Goal: Information Seeking & Learning: Learn about a topic

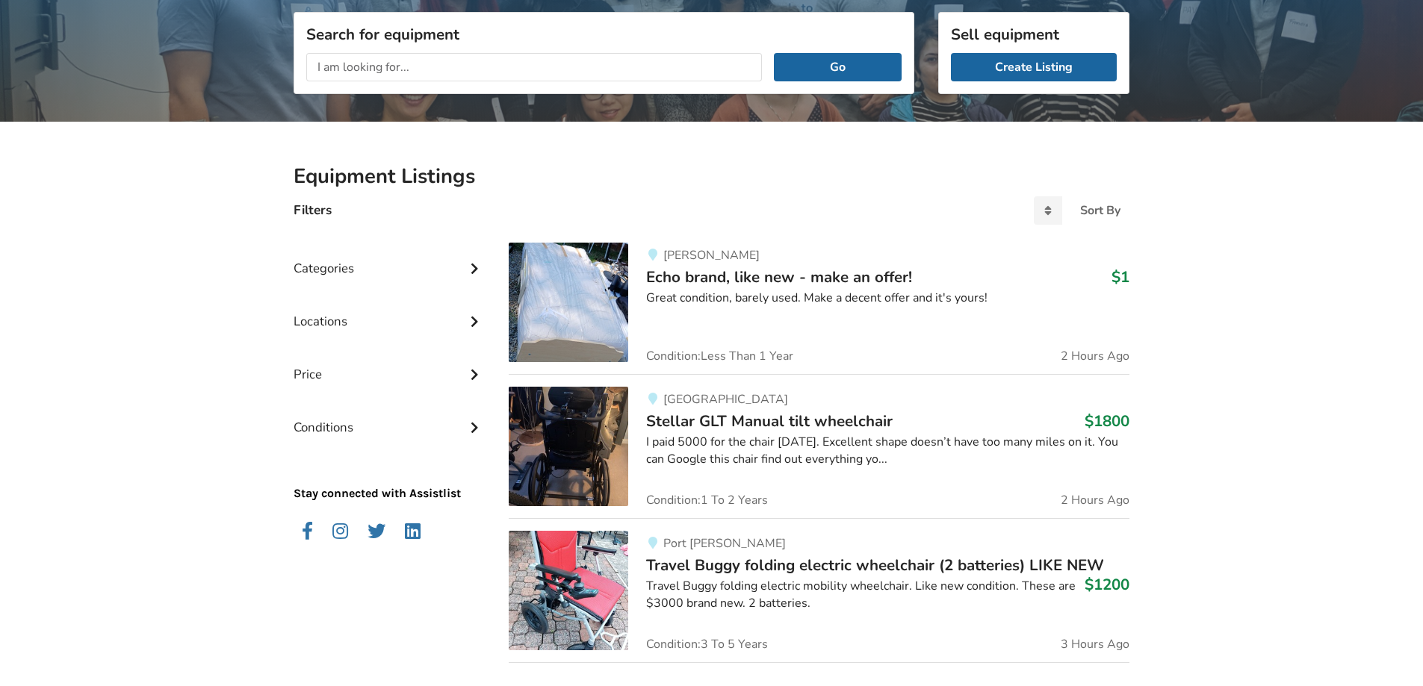
scroll to position [224, 0]
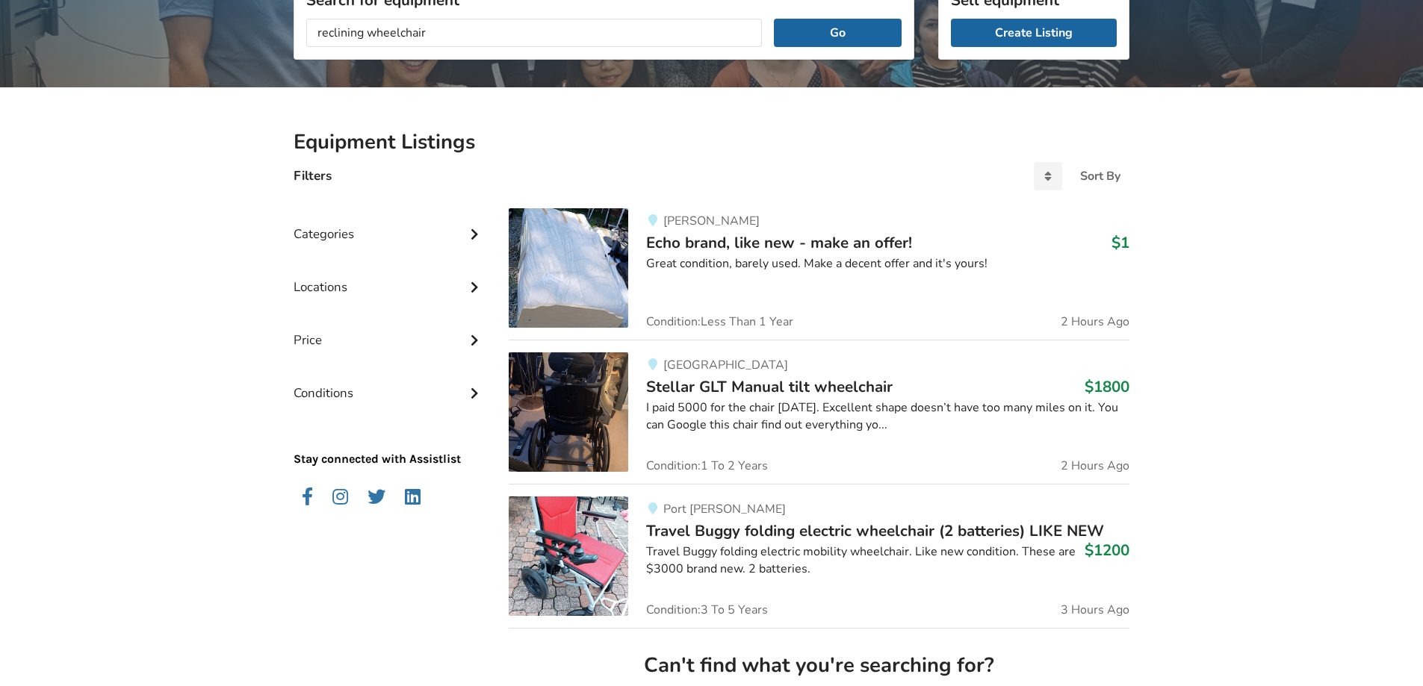
type input "reclining wheelchair"
click at [774, 19] on button "Go" at bounding box center [838, 33] width 128 height 28
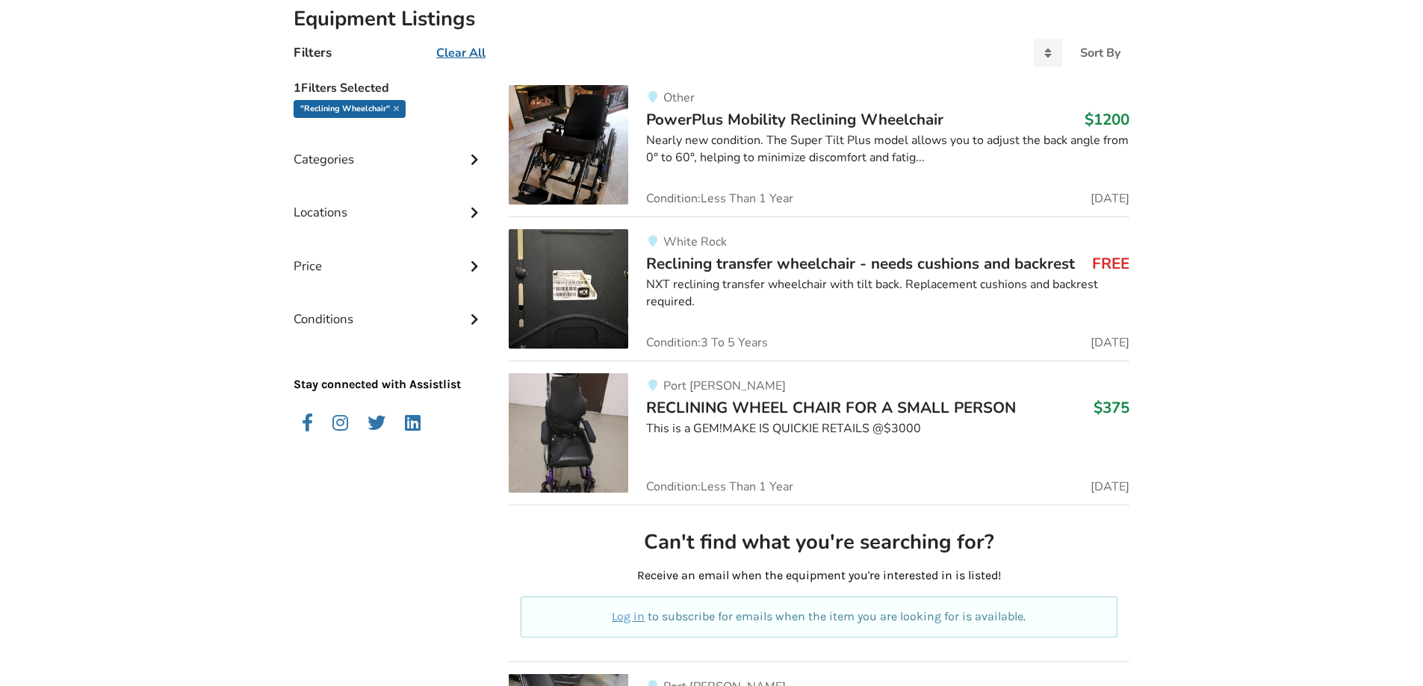
scroll to position [373, 0]
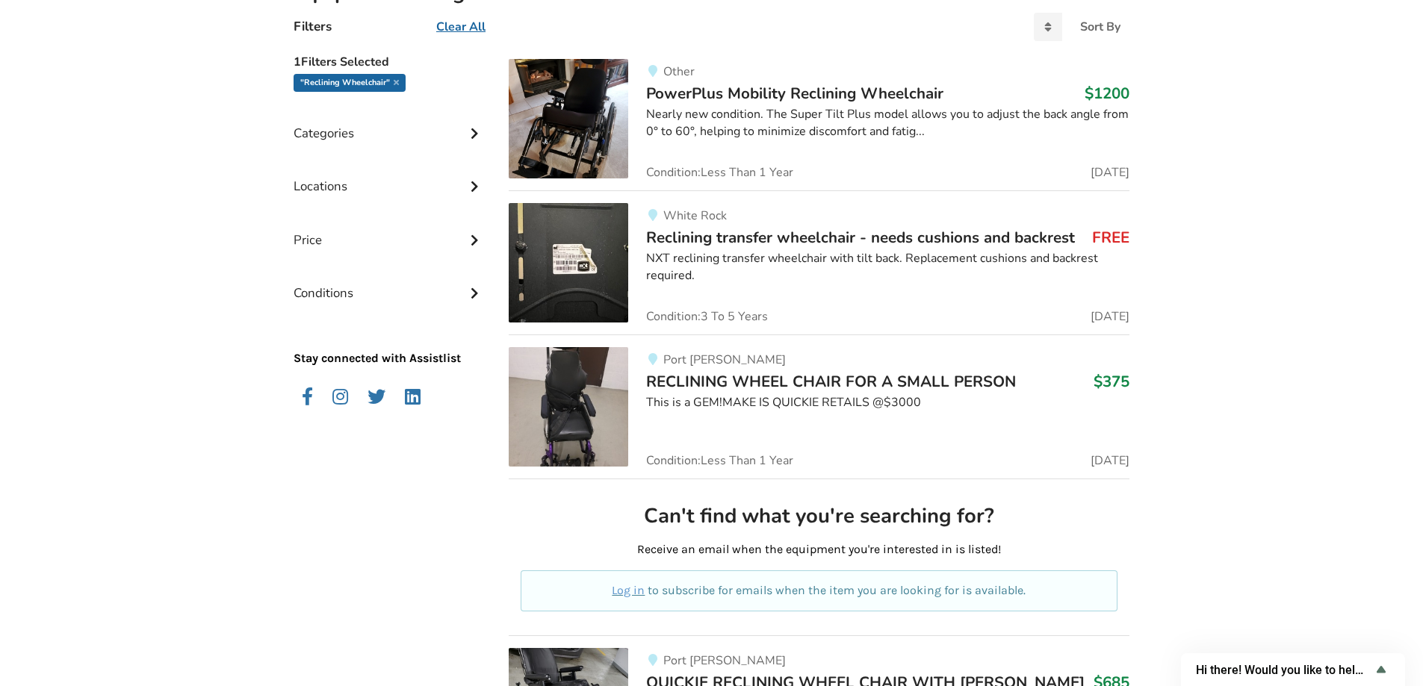
click at [824, 237] on span "Reclining transfer wheelchair - needs cushions and backrest" at bounding box center [860, 237] width 429 height 21
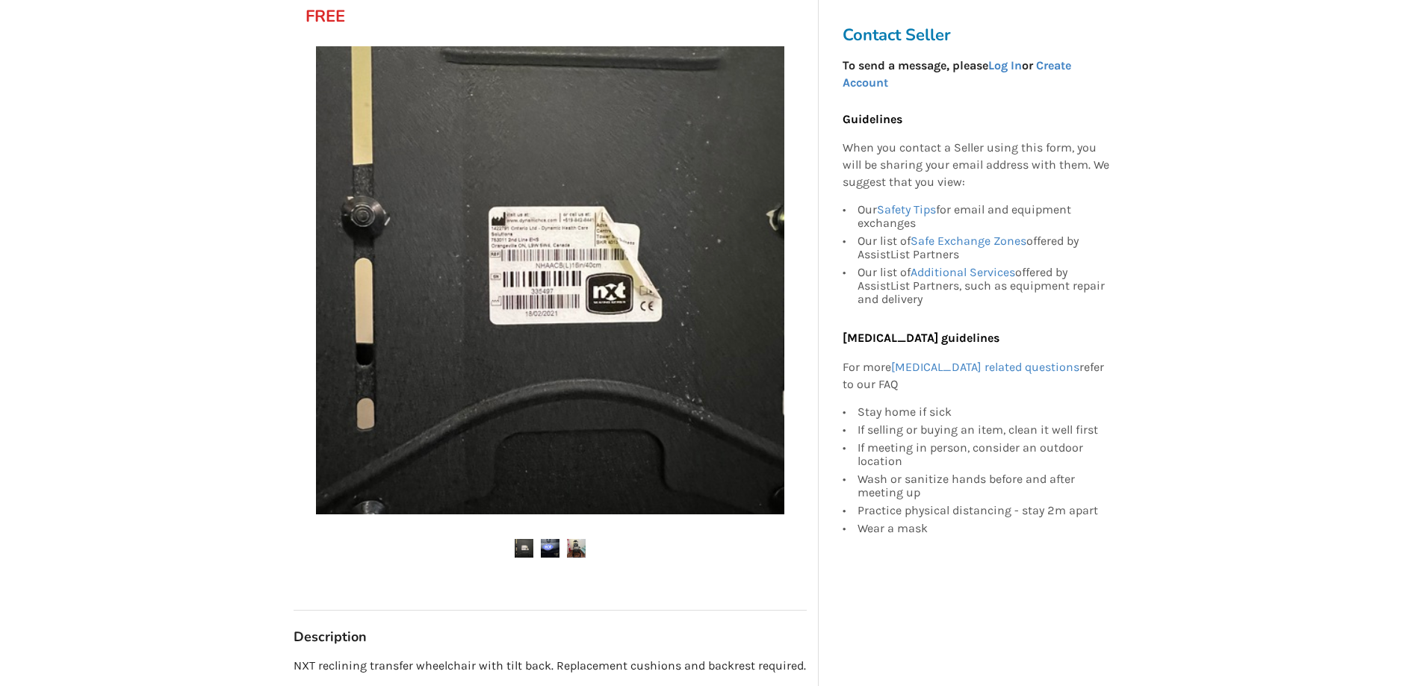
scroll to position [299, 0]
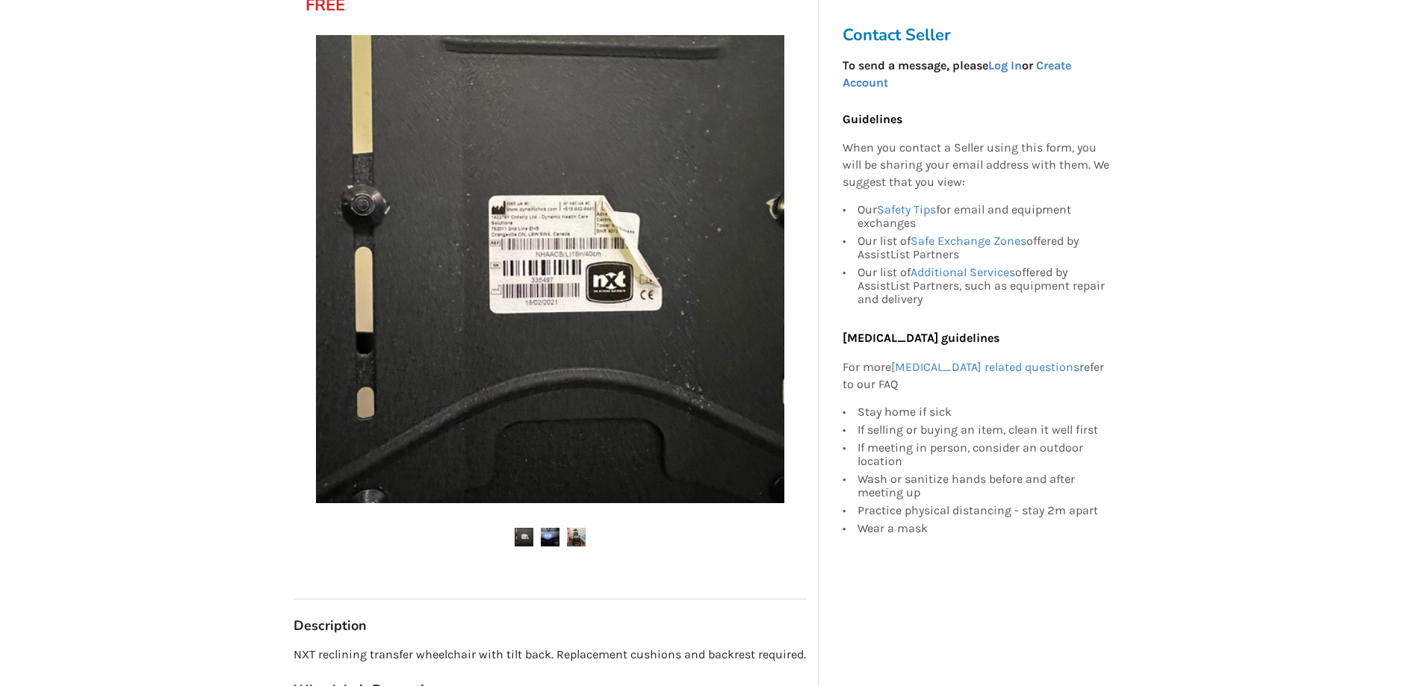
click at [544, 532] on img at bounding box center [550, 537] width 19 height 19
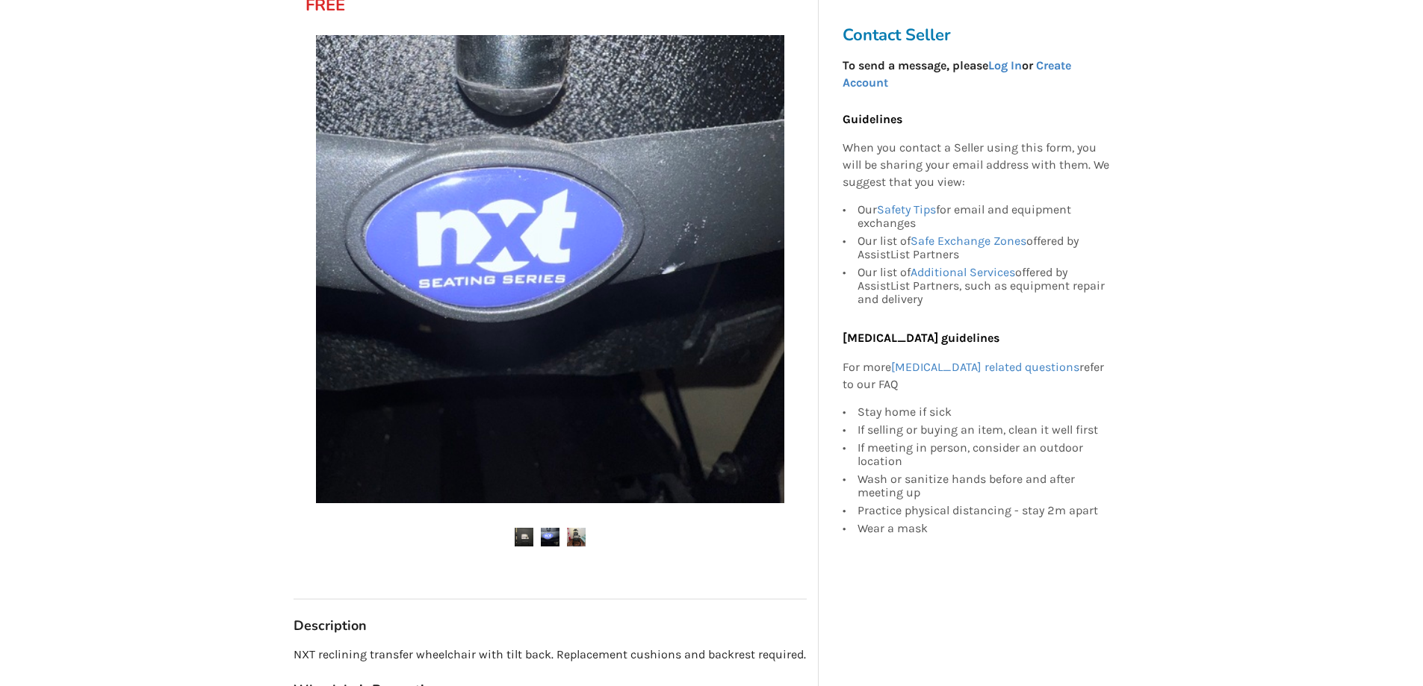
click at [572, 531] on img at bounding box center [576, 537] width 19 height 19
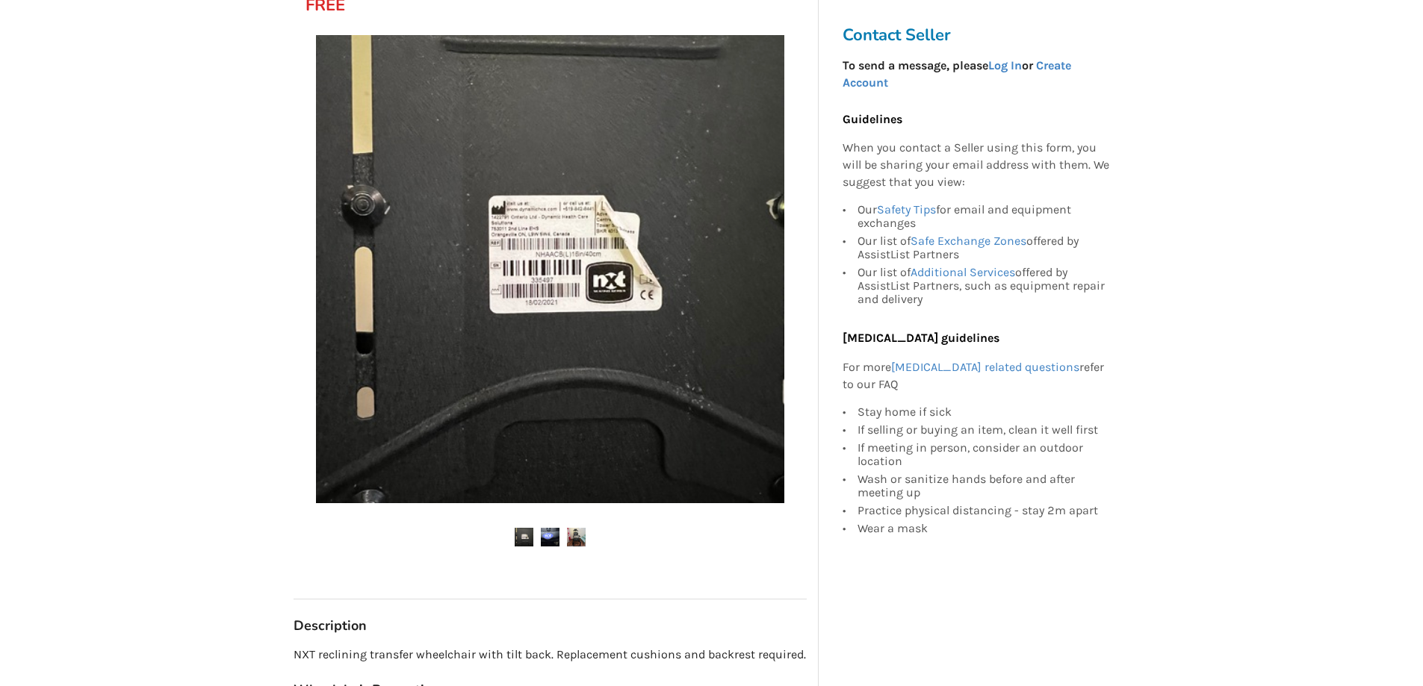
click at [579, 537] on img at bounding box center [576, 537] width 19 height 19
click at [575, 535] on img at bounding box center [576, 537] width 19 height 19
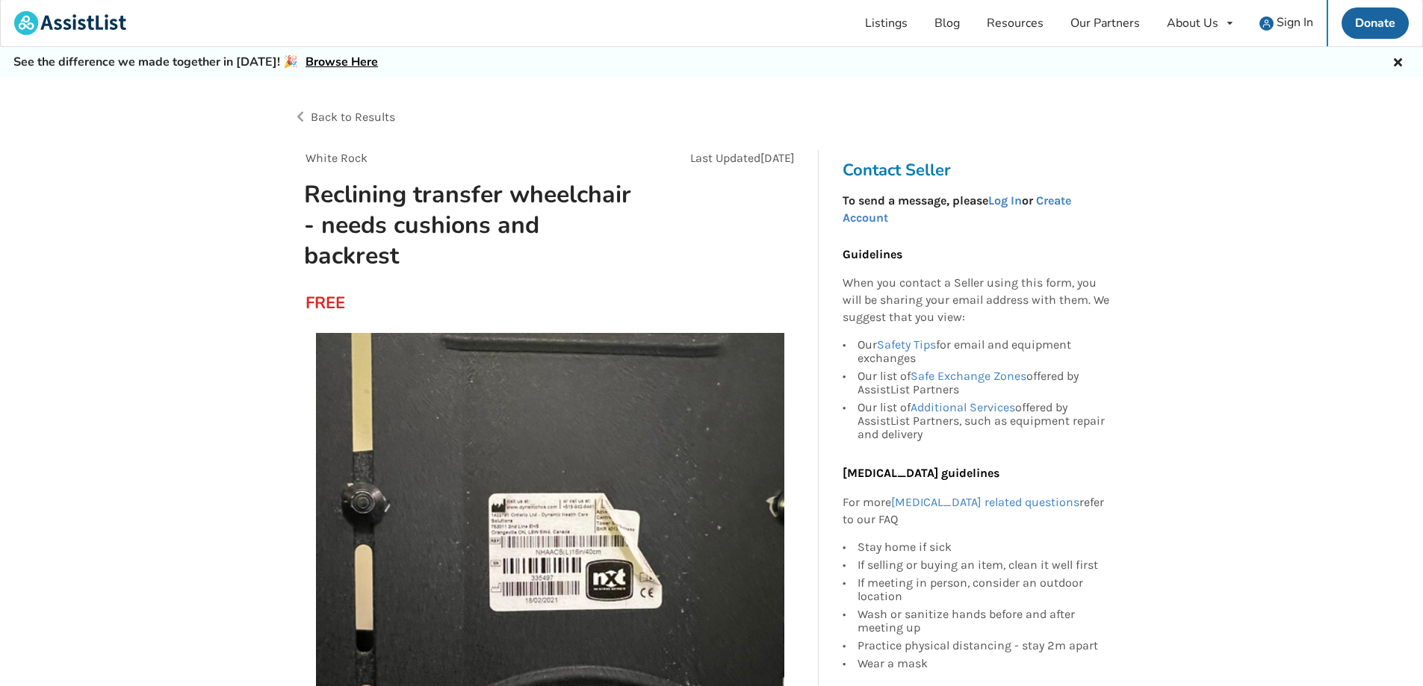
scroll to position [0, 0]
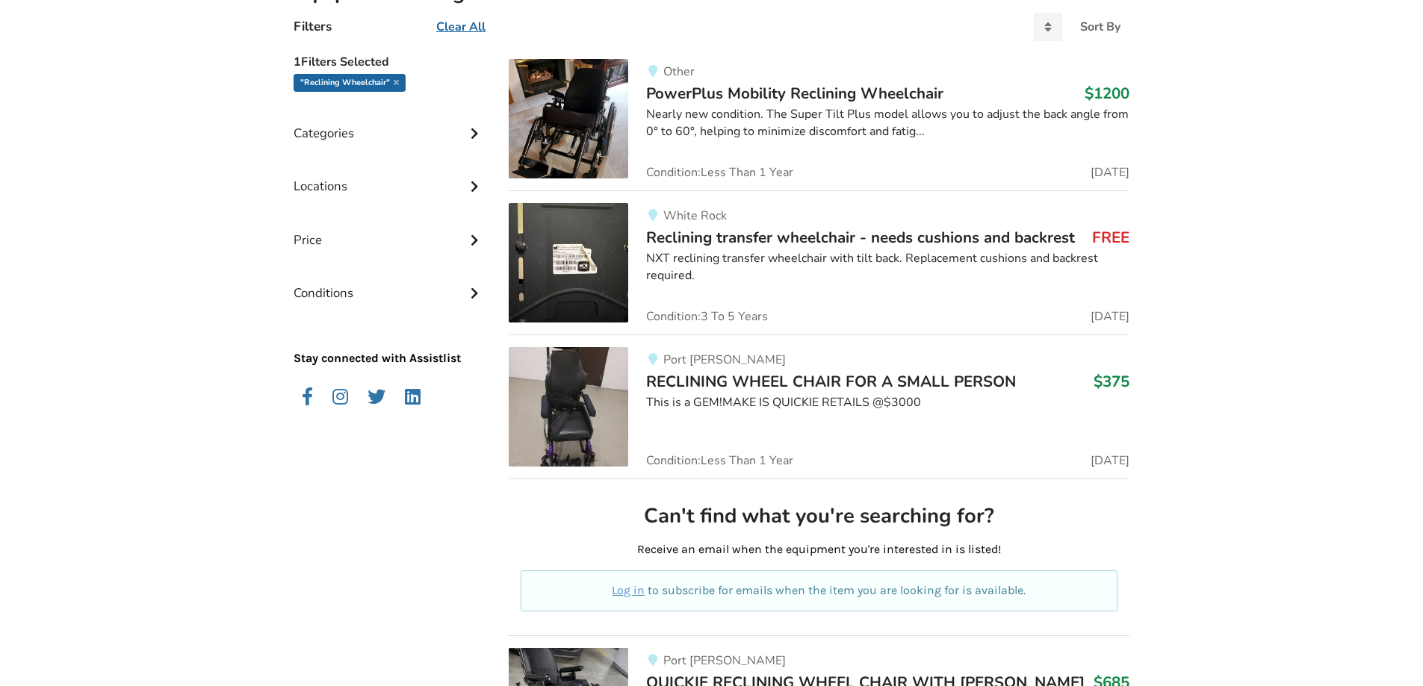
click at [811, 380] on span "RECLINING WHEEL CHAIR FOR A SMALL PERSON" at bounding box center [831, 381] width 370 height 21
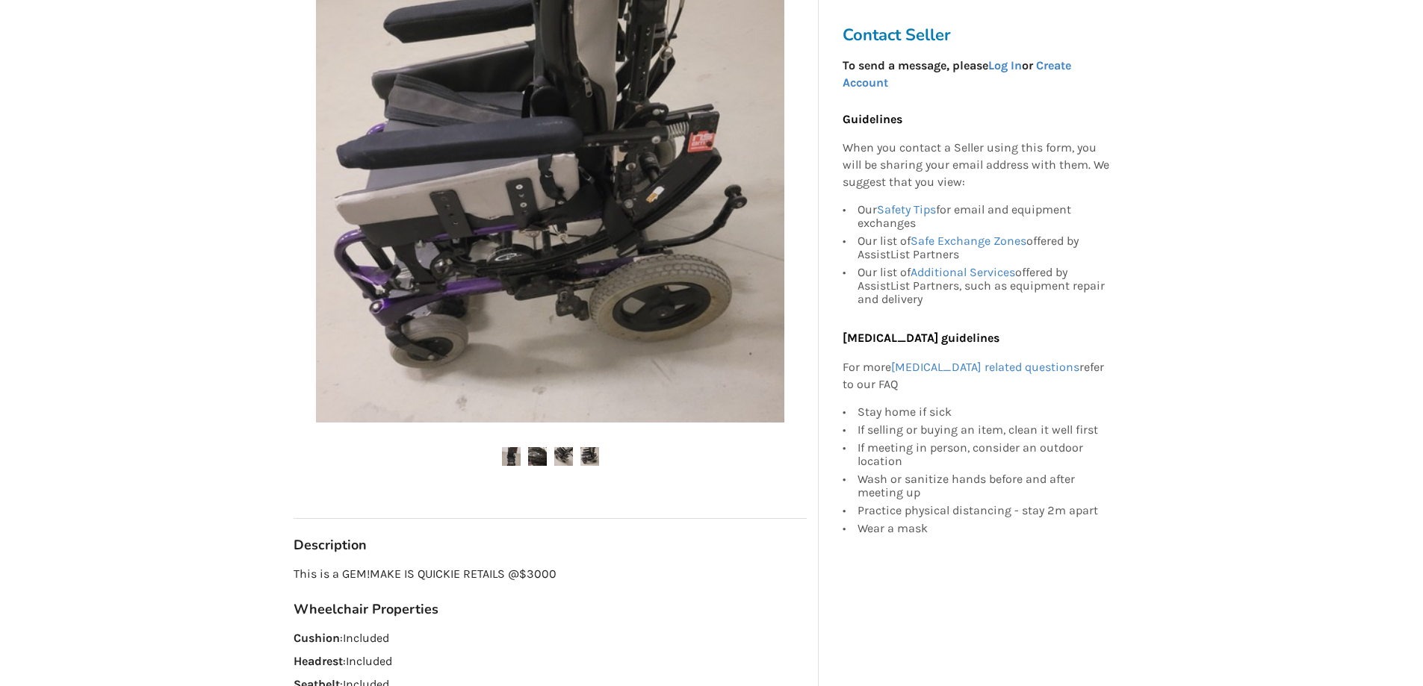
scroll to position [299, 0]
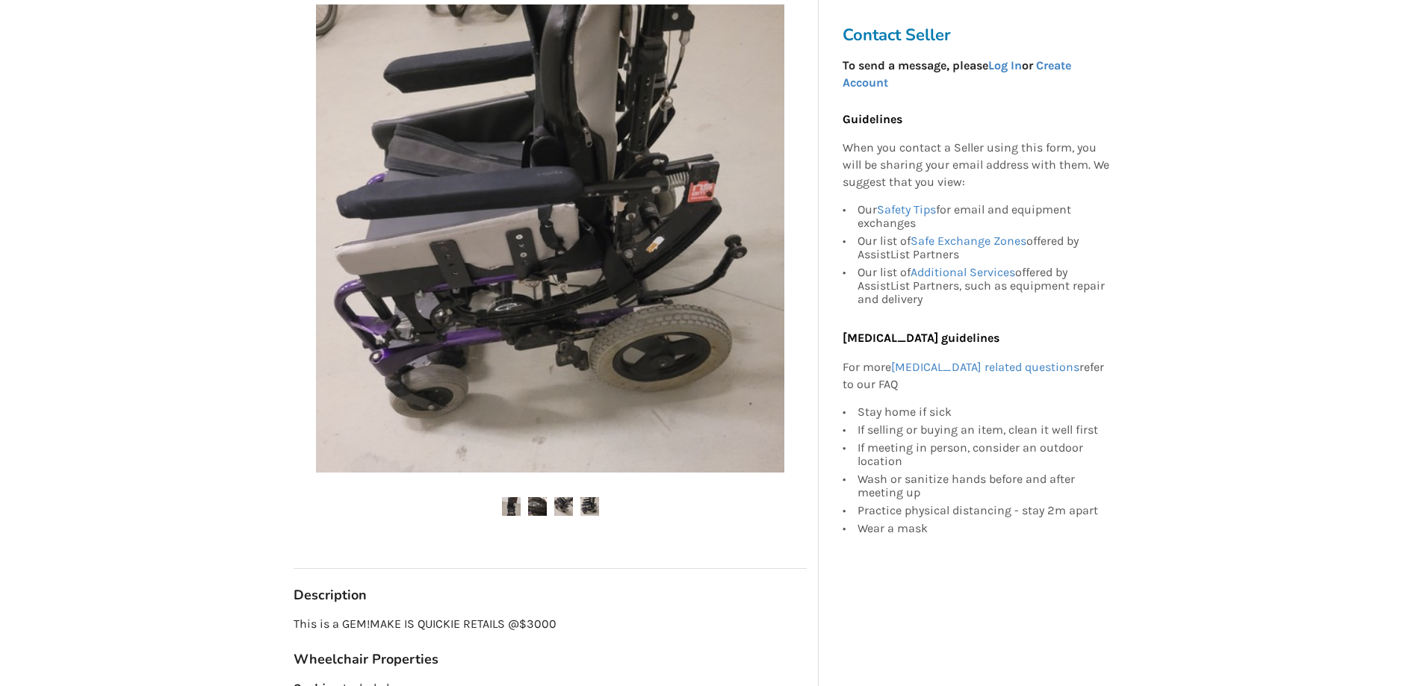
click at [542, 503] on img at bounding box center [537, 506] width 19 height 19
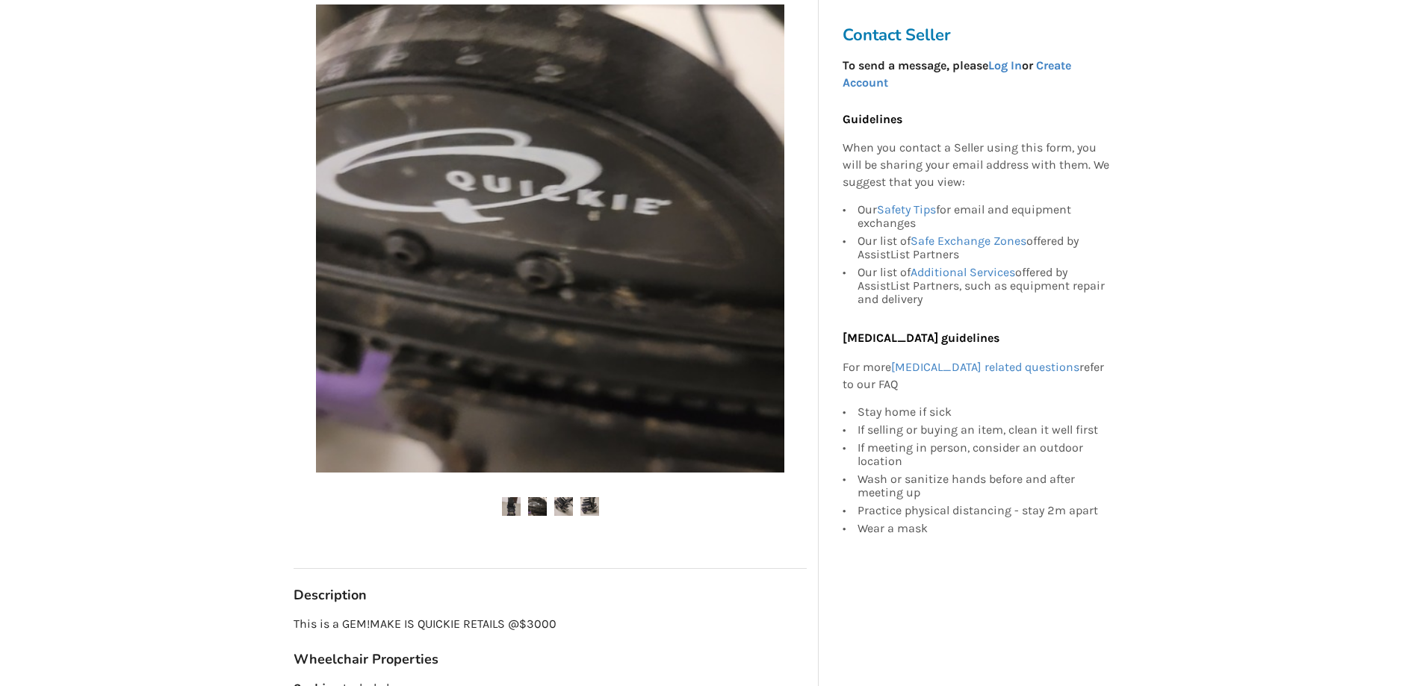
click at [512, 509] on img at bounding box center [511, 506] width 19 height 19
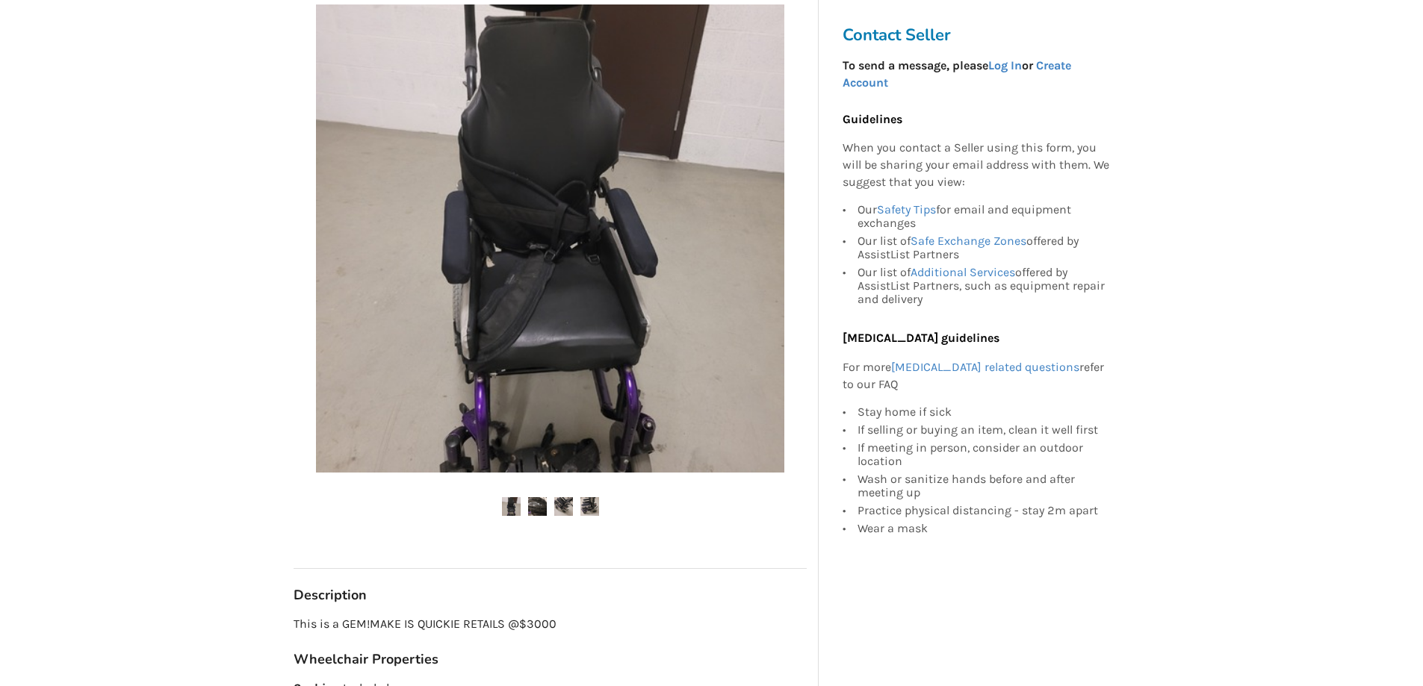
click at [559, 506] on img at bounding box center [563, 506] width 19 height 19
click at [593, 505] on img at bounding box center [589, 506] width 19 height 19
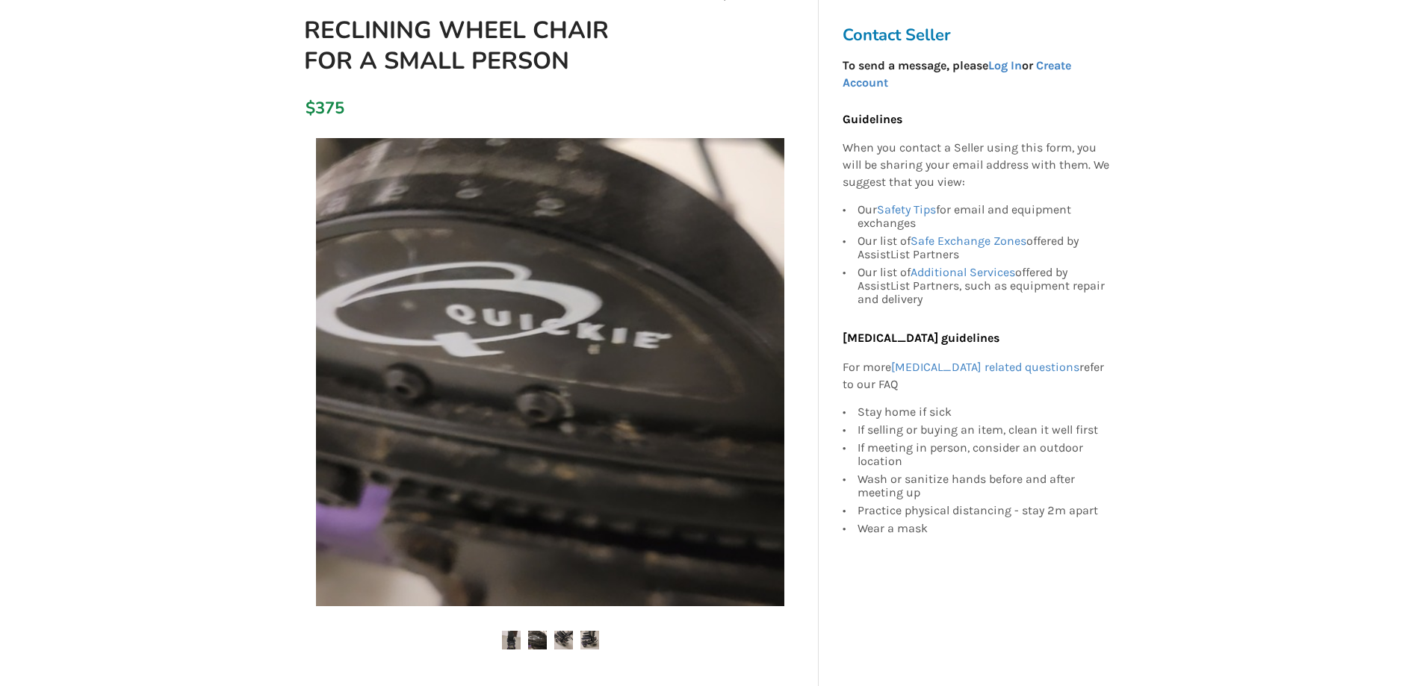
scroll to position [149, 0]
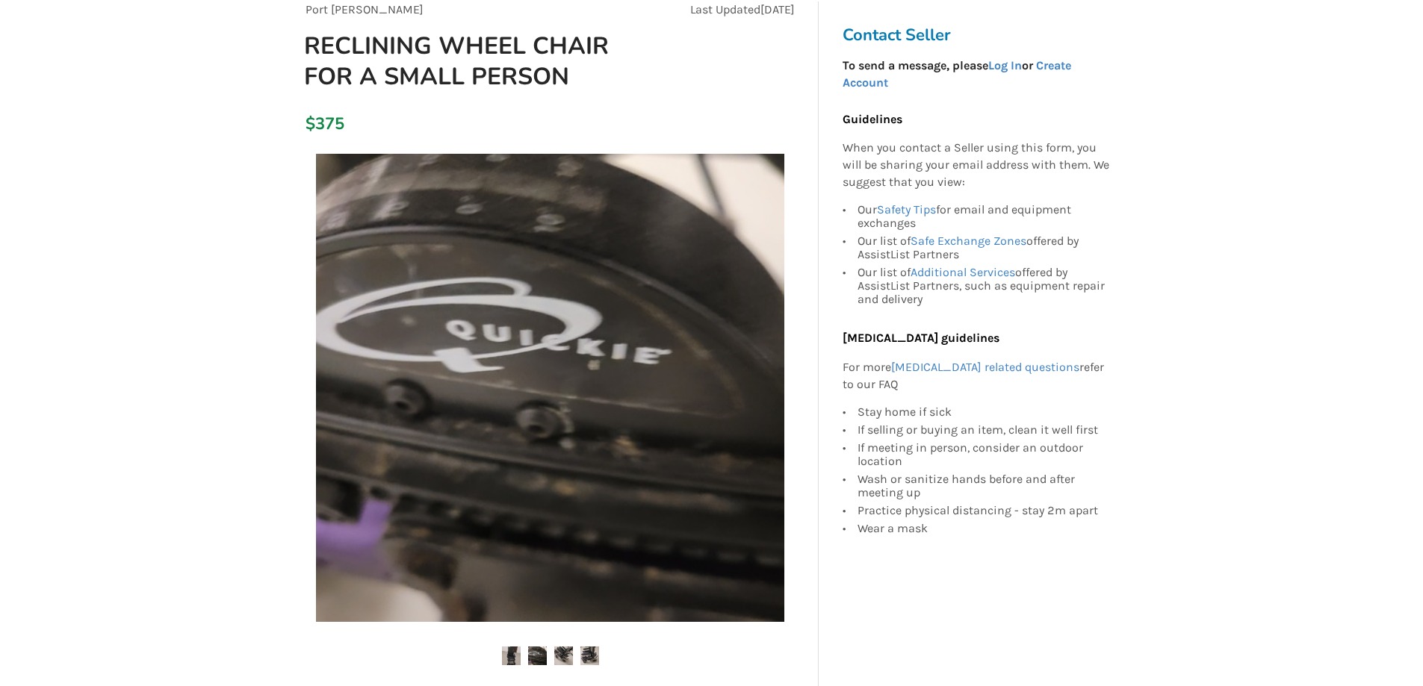
click at [539, 654] on img at bounding box center [537, 656] width 19 height 19
click at [538, 653] on img at bounding box center [537, 656] width 19 height 19
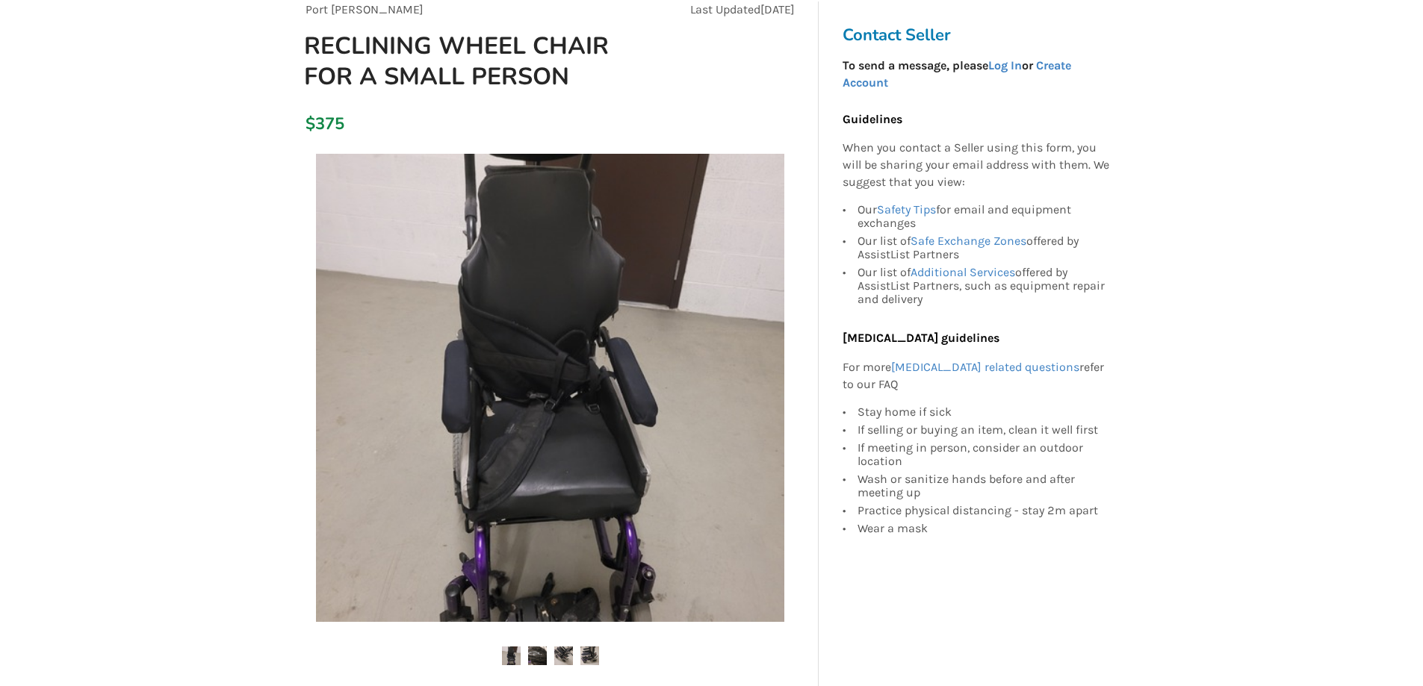
click at [564, 656] on img at bounding box center [563, 656] width 19 height 19
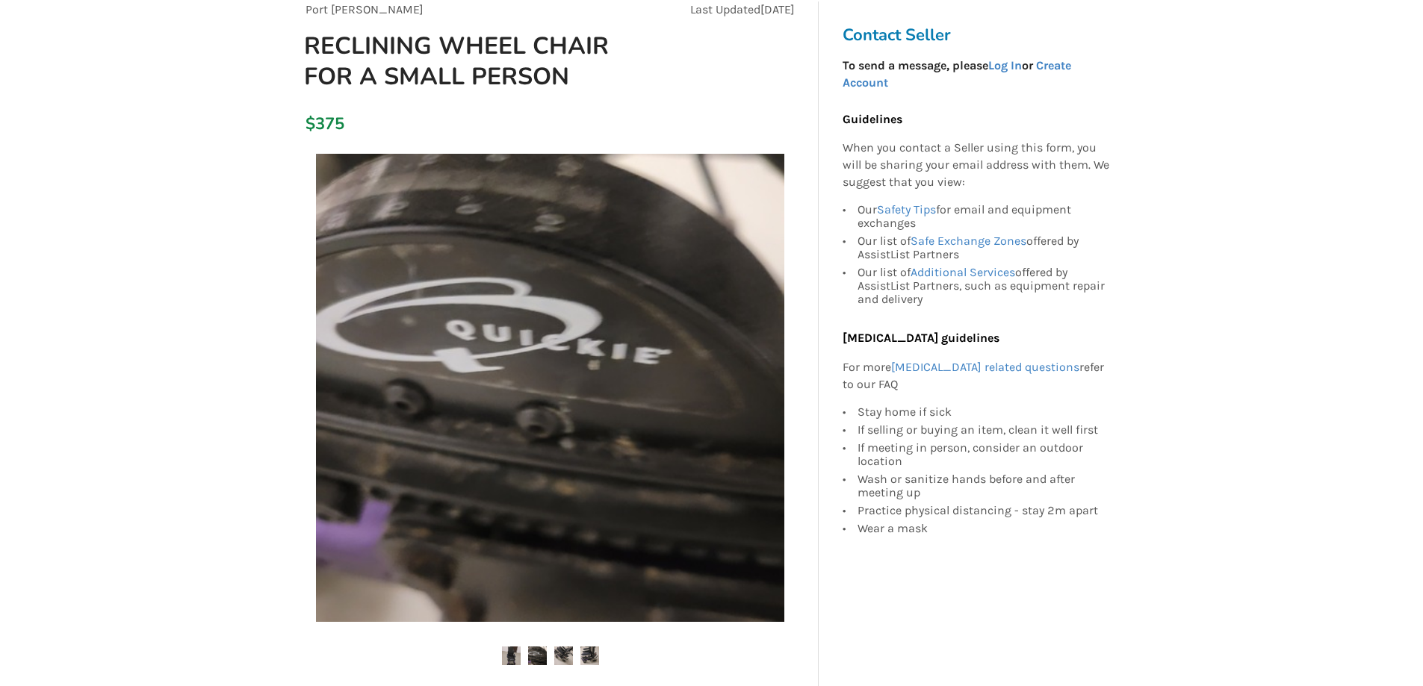
click at [564, 656] on img at bounding box center [563, 656] width 19 height 19
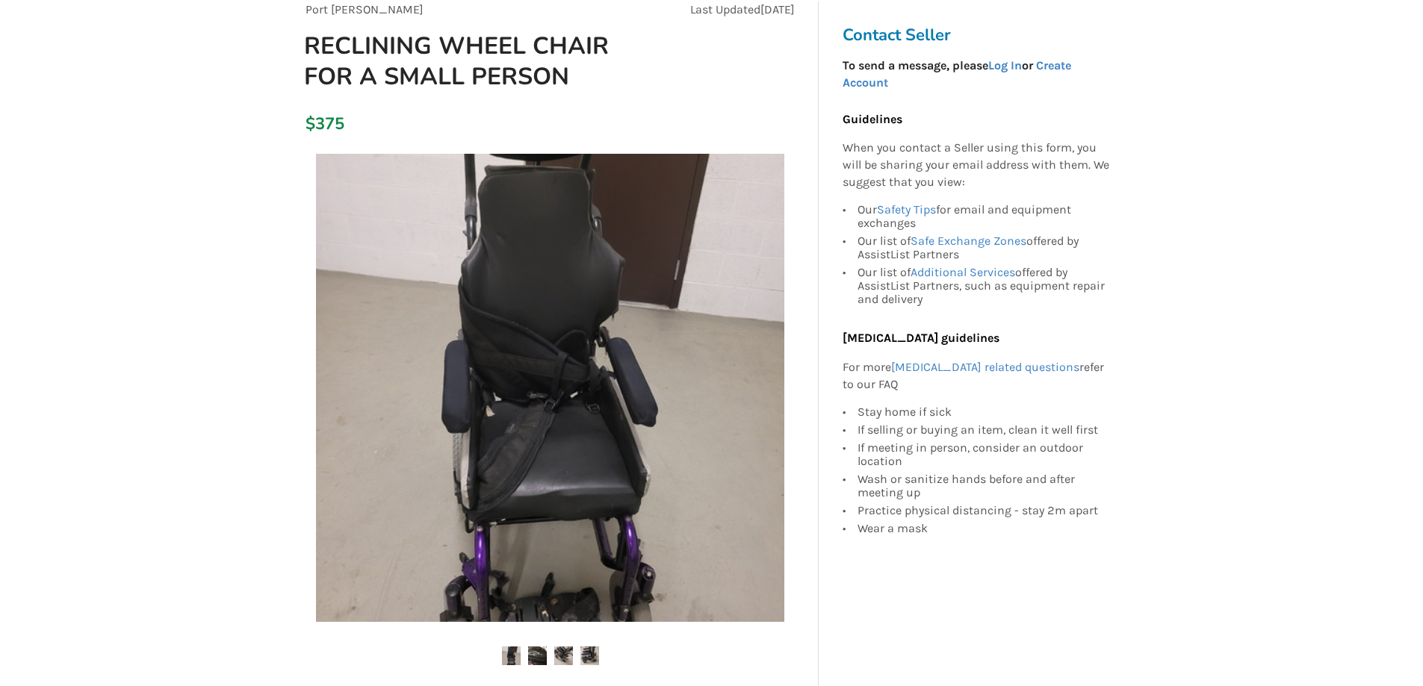
click at [589, 652] on img at bounding box center [589, 656] width 19 height 19
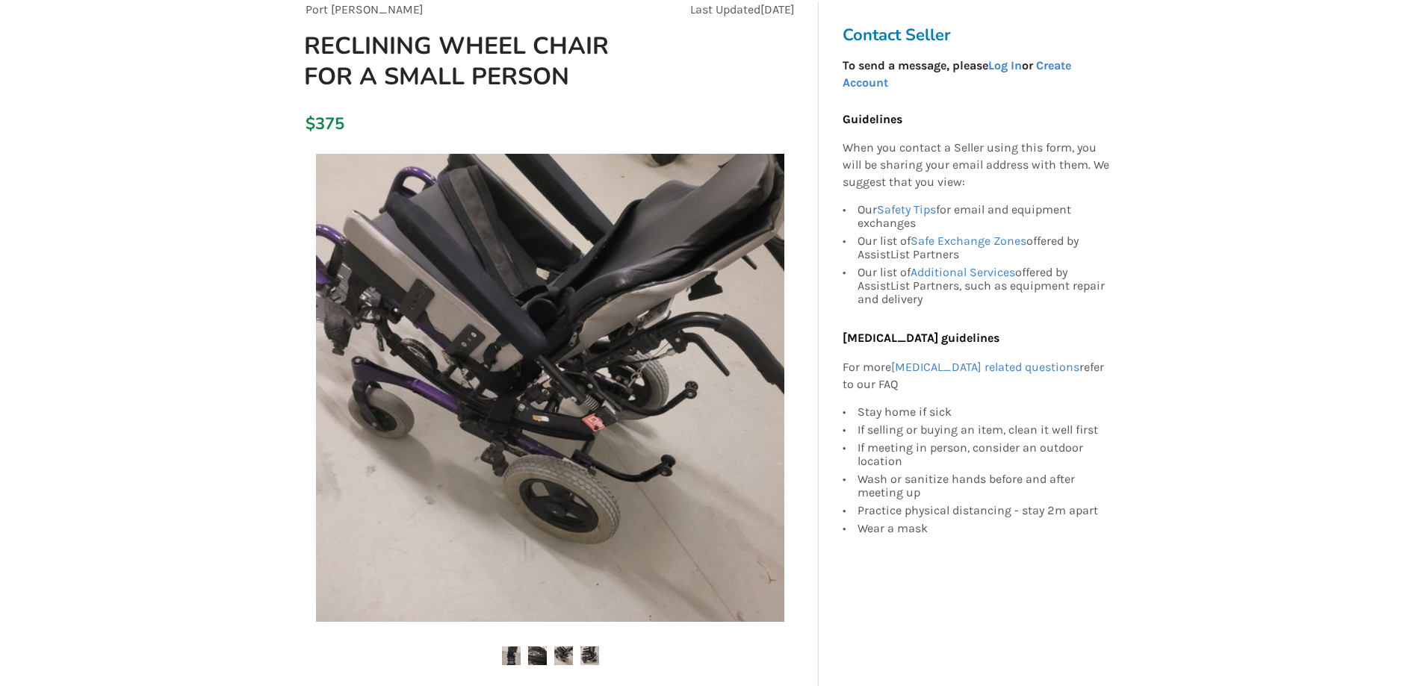
click at [590, 658] on img at bounding box center [589, 656] width 19 height 19
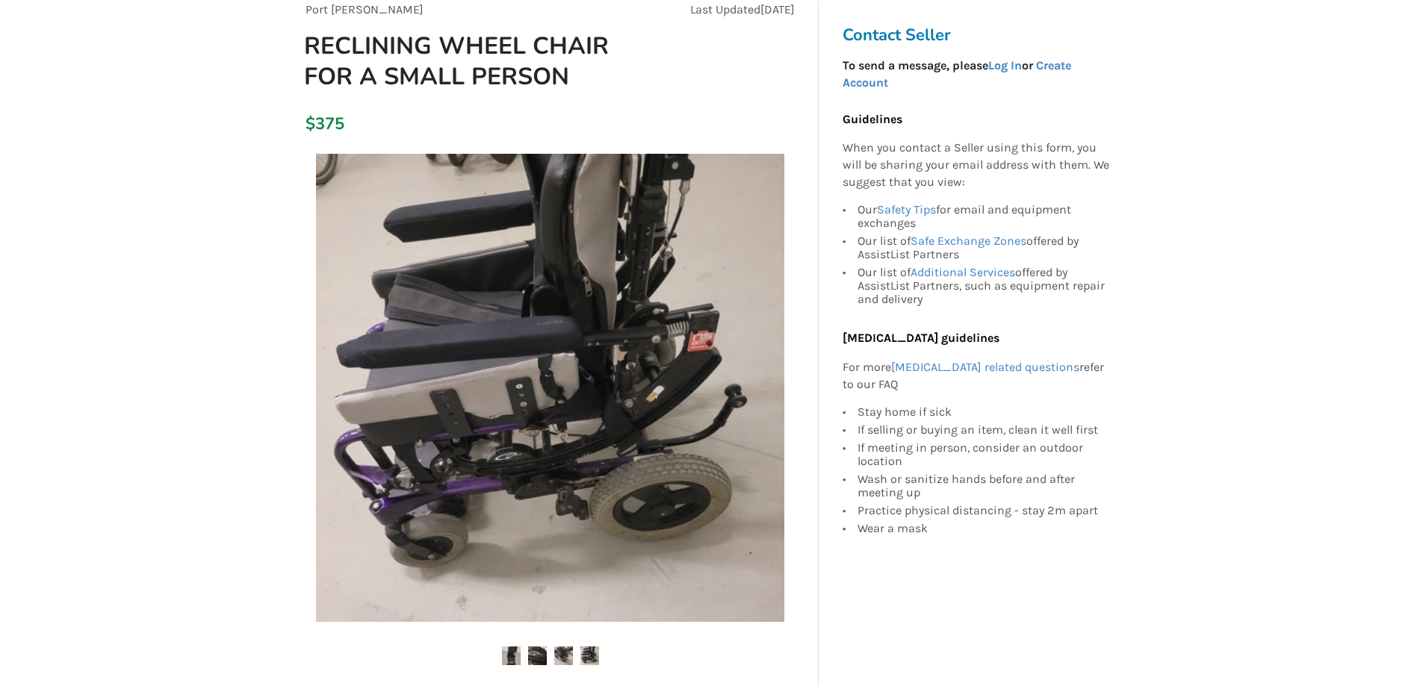
click at [653, 491] on img at bounding box center [550, 388] width 468 height 468
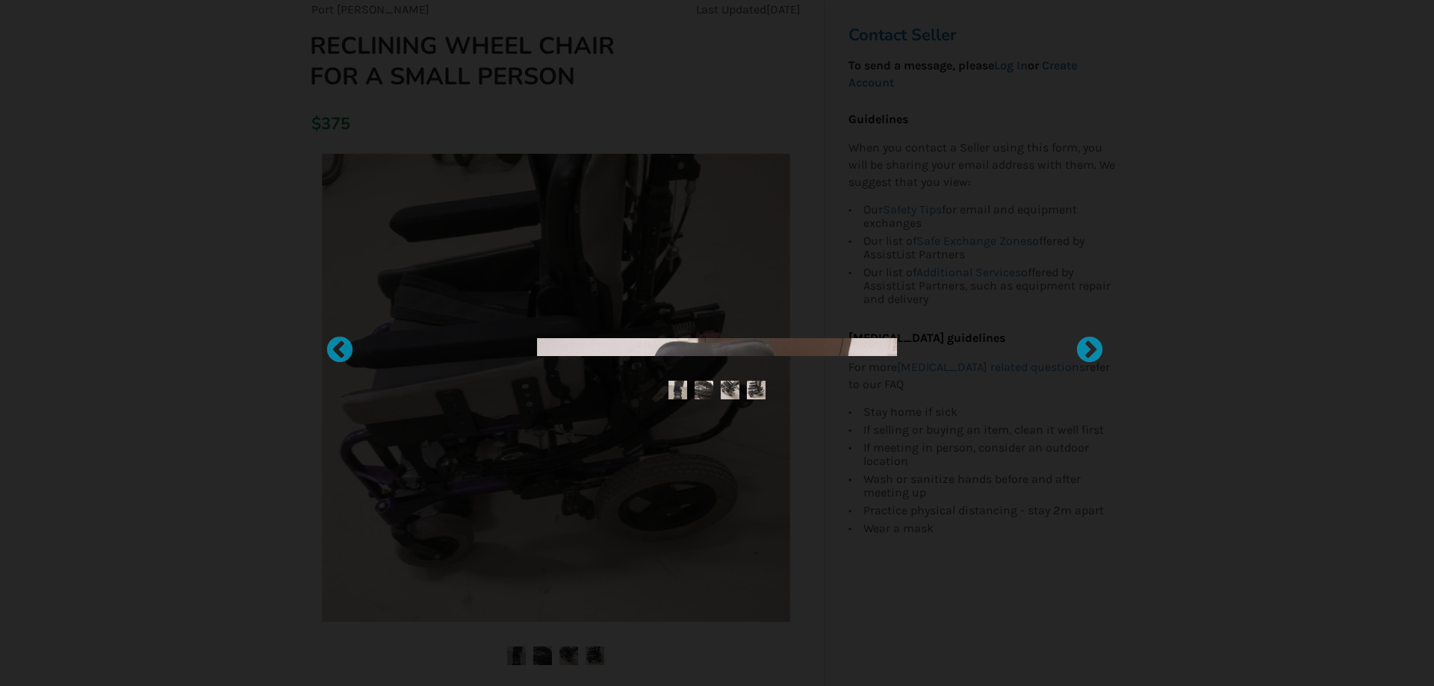
click at [754, 385] on img at bounding box center [756, 390] width 19 height 19
click at [754, 389] on img at bounding box center [756, 390] width 19 height 19
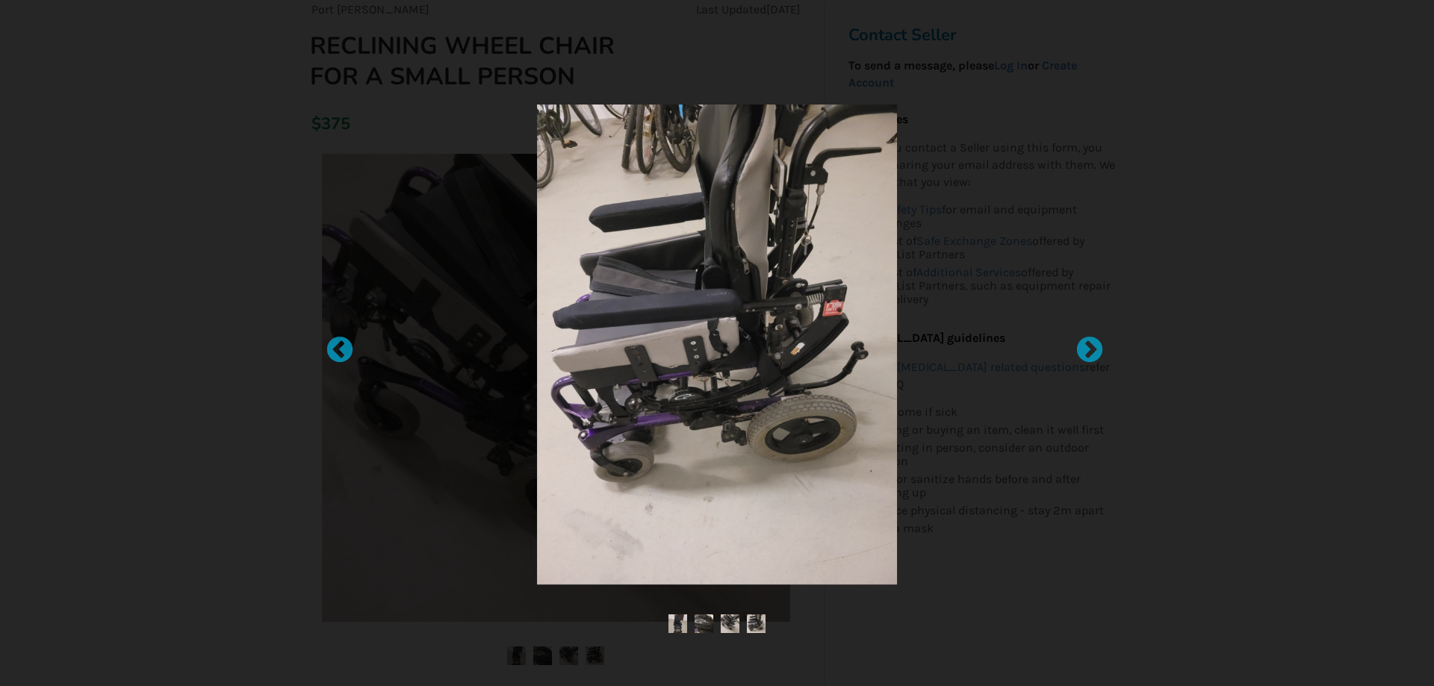
click at [726, 621] on img at bounding box center [730, 624] width 19 height 19
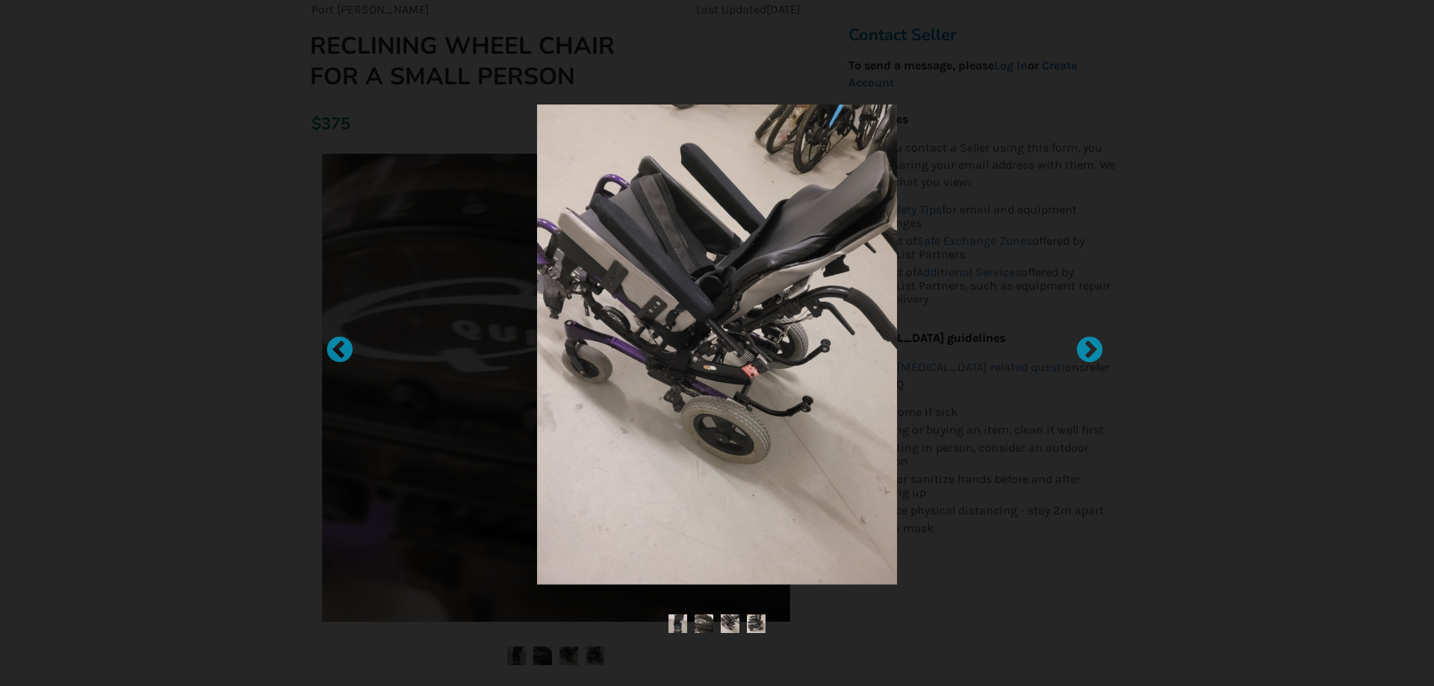
click at [712, 620] on img at bounding box center [704, 624] width 19 height 19
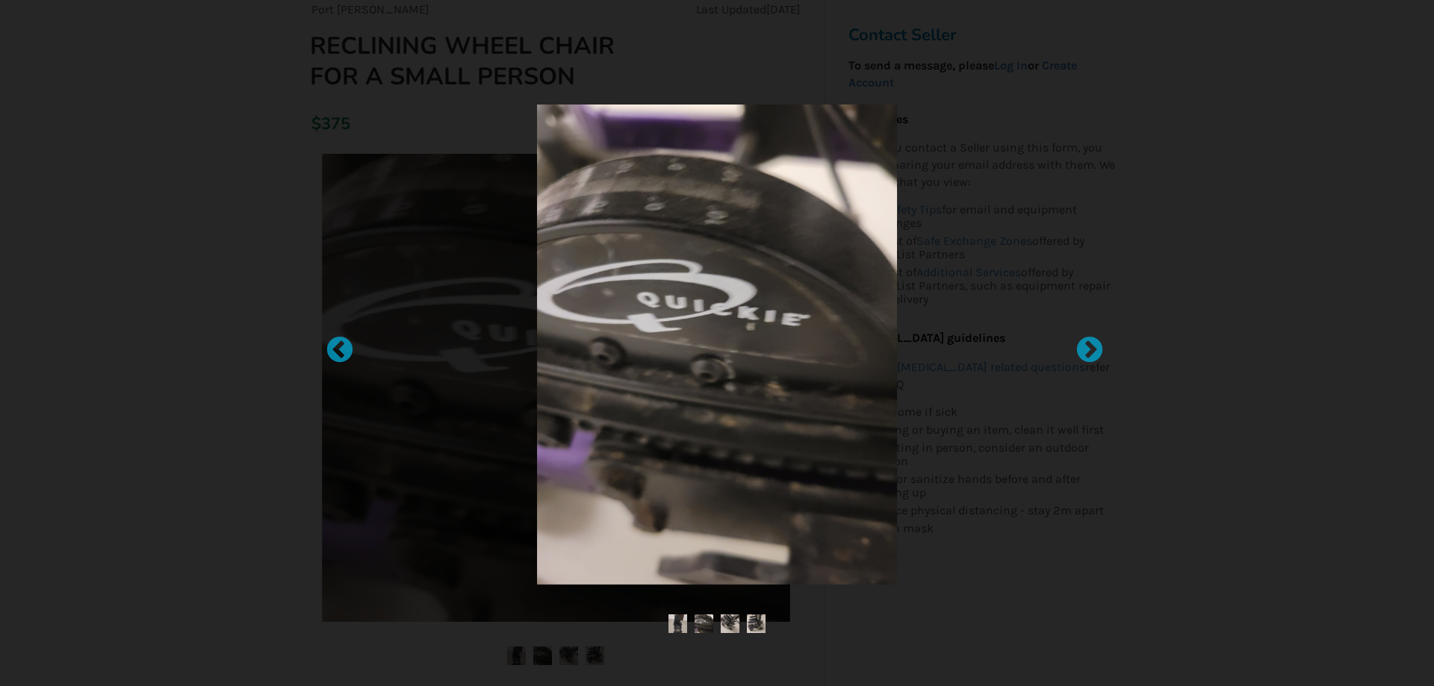
click at [673, 623] on img at bounding box center [677, 624] width 19 height 19
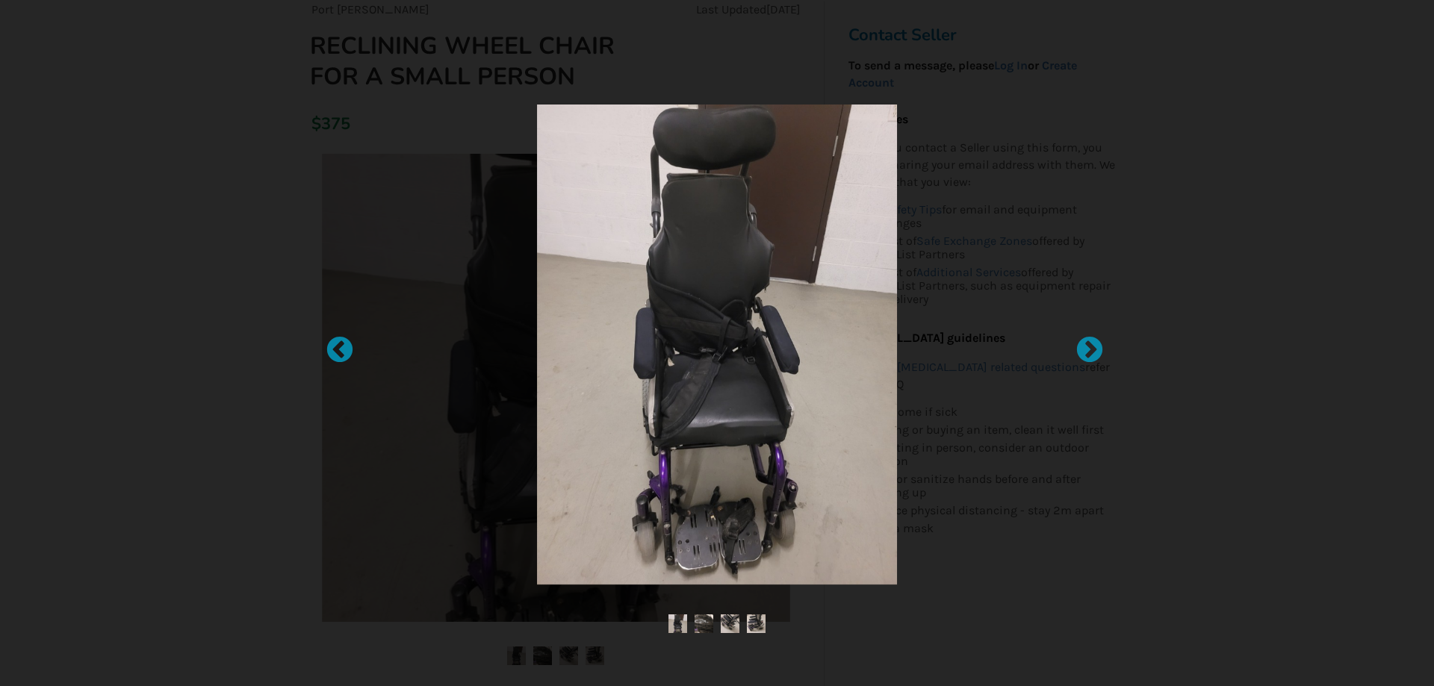
click at [677, 620] on img at bounding box center [677, 624] width 19 height 19
click at [709, 562] on img at bounding box center [717, 345] width 360 height 480
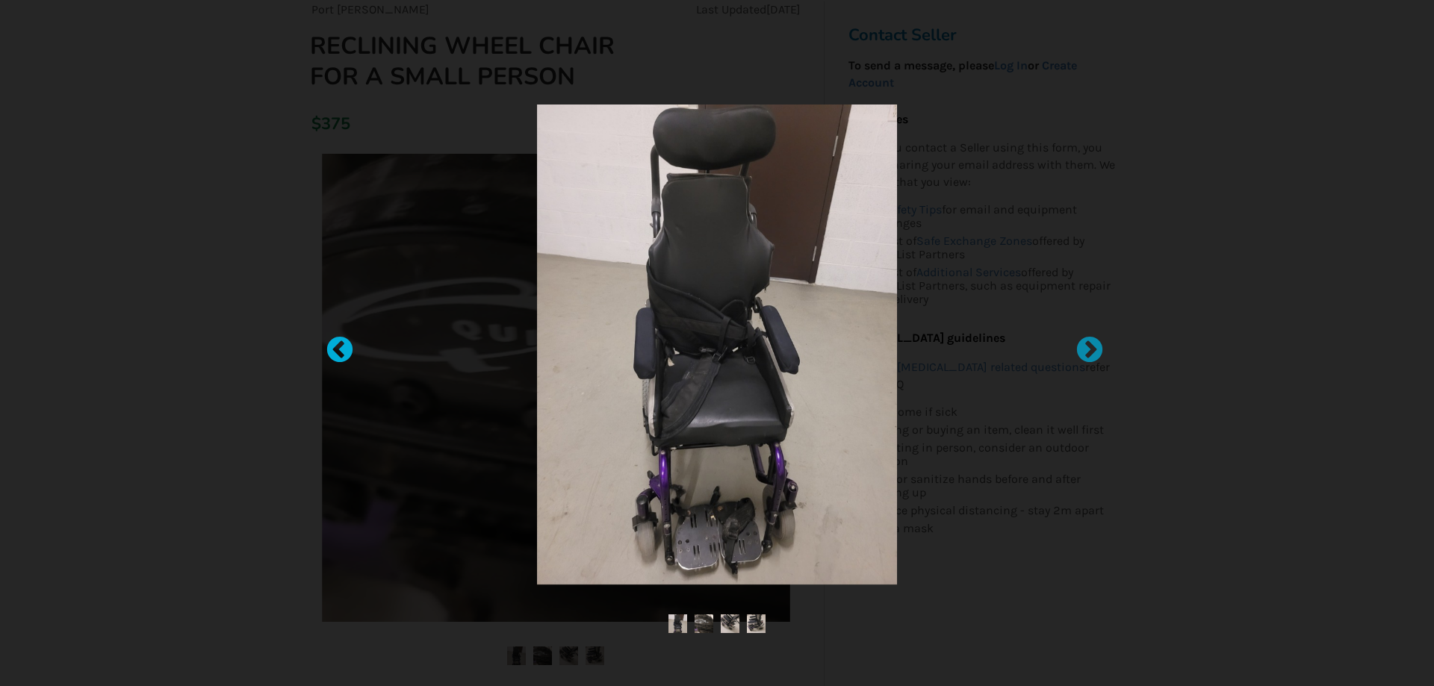
click at [340, 343] on div at bounding box center [332, 343] width 15 height 15
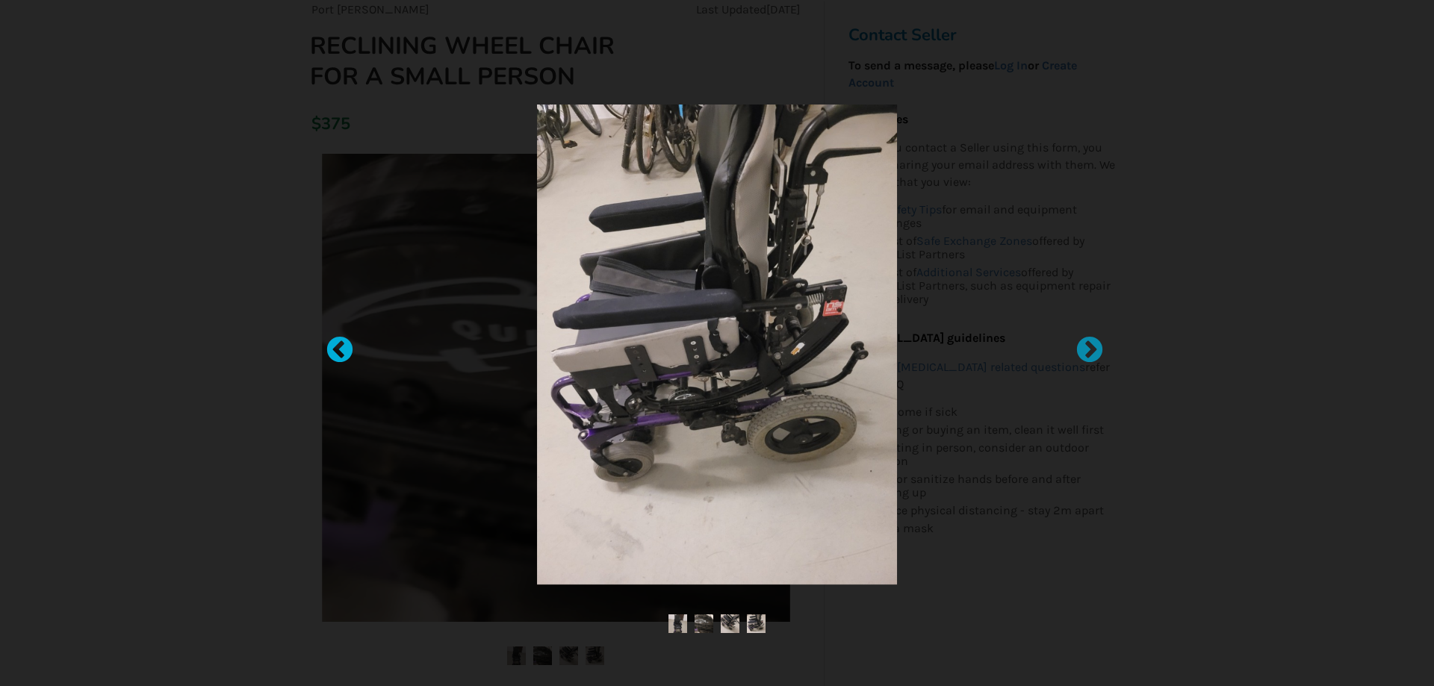
click at [340, 343] on div at bounding box center [332, 343] width 15 height 15
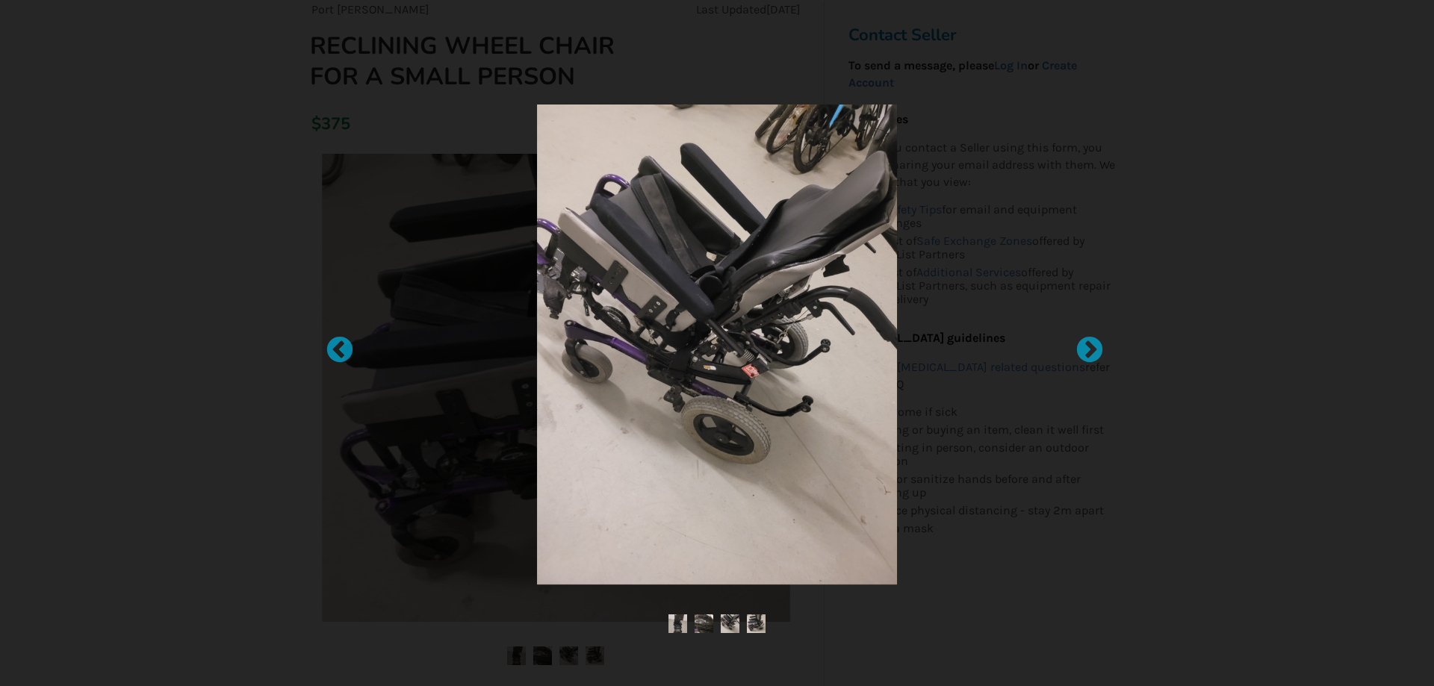
click at [1265, 187] on div at bounding box center [717, 343] width 1434 height 686
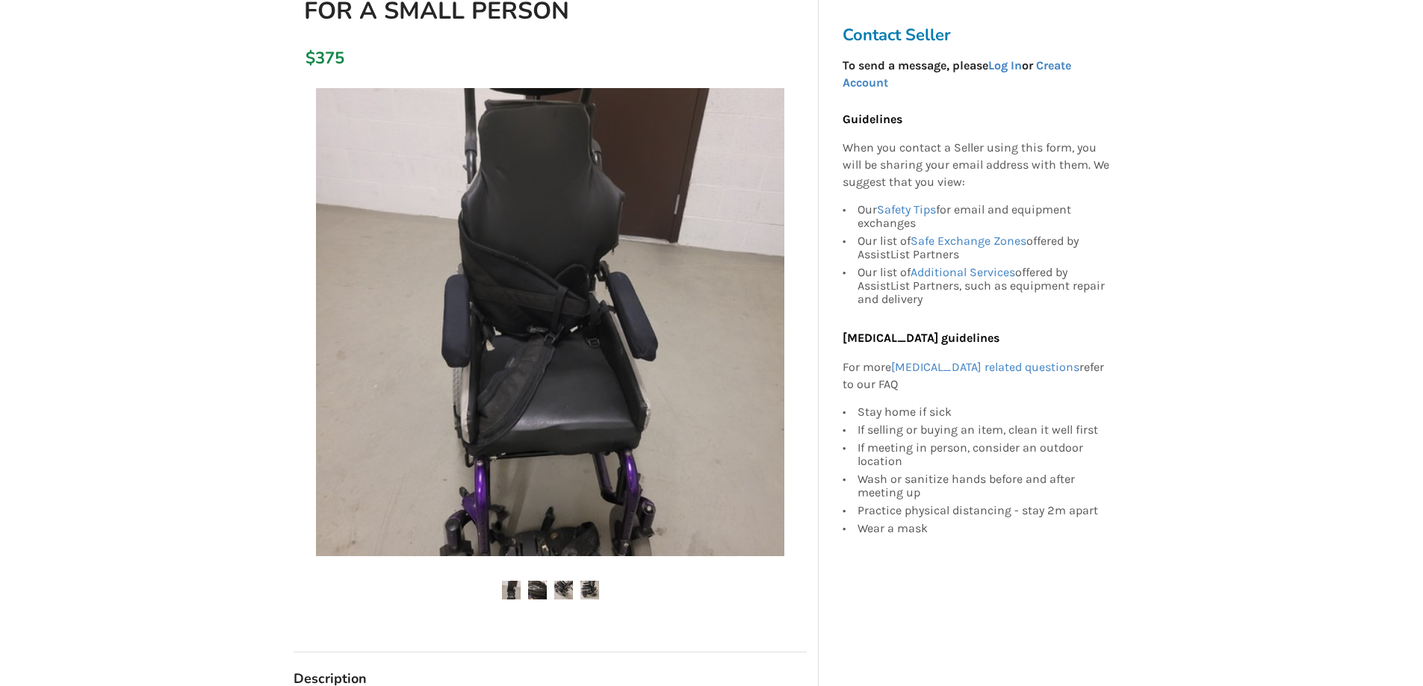
scroll to position [224, 0]
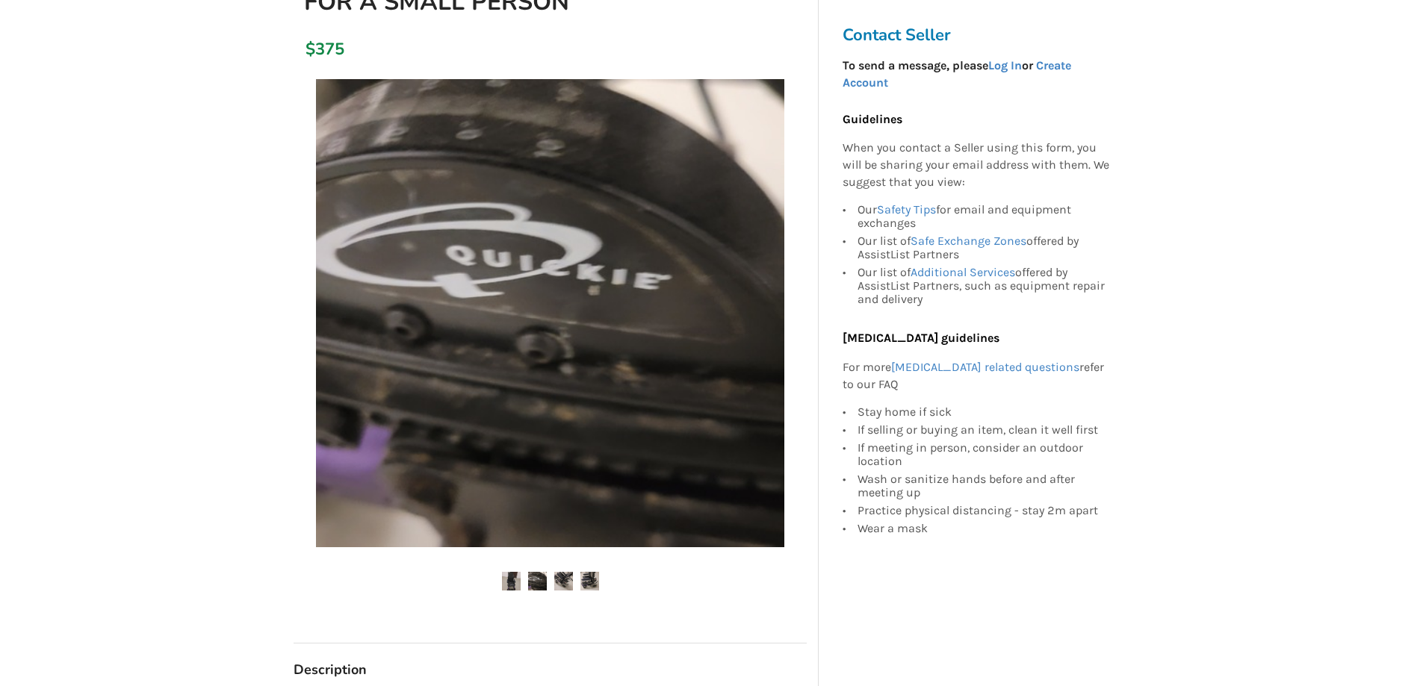
click at [538, 574] on img at bounding box center [537, 581] width 19 height 19
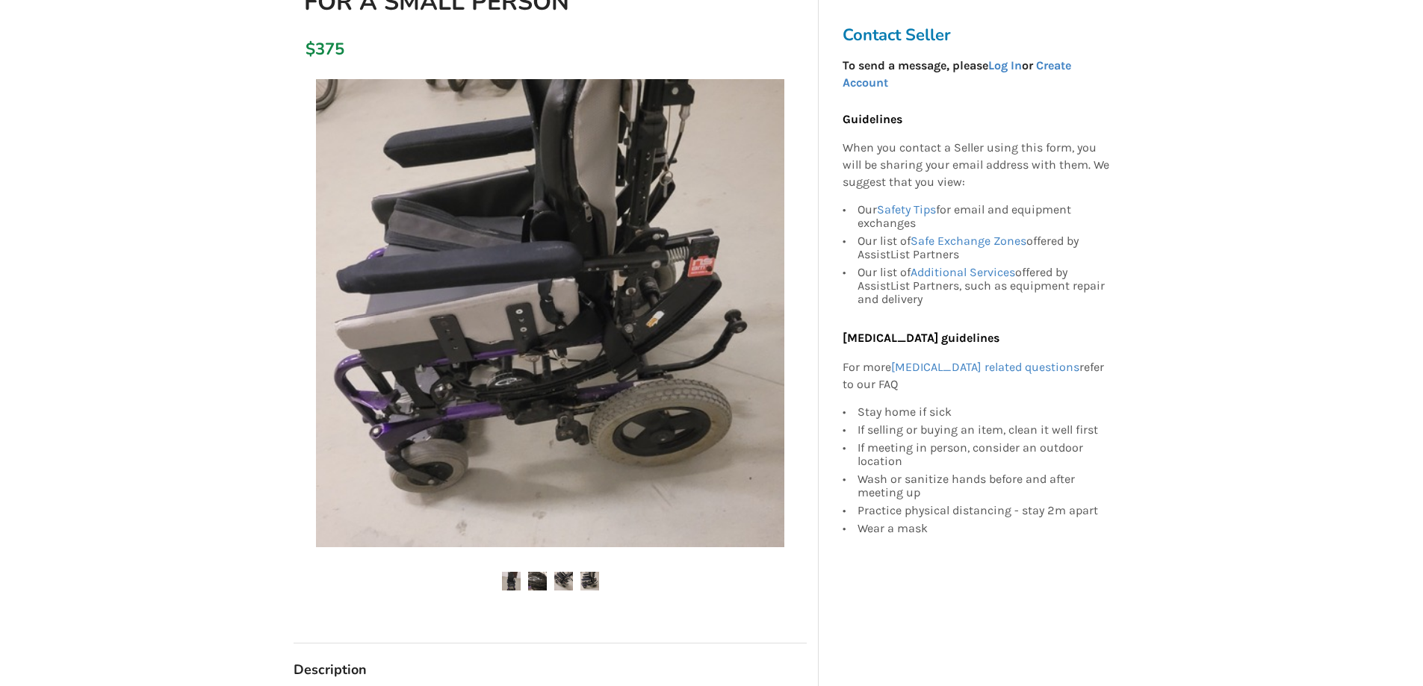
click at [603, 461] on img at bounding box center [550, 313] width 468 height 468
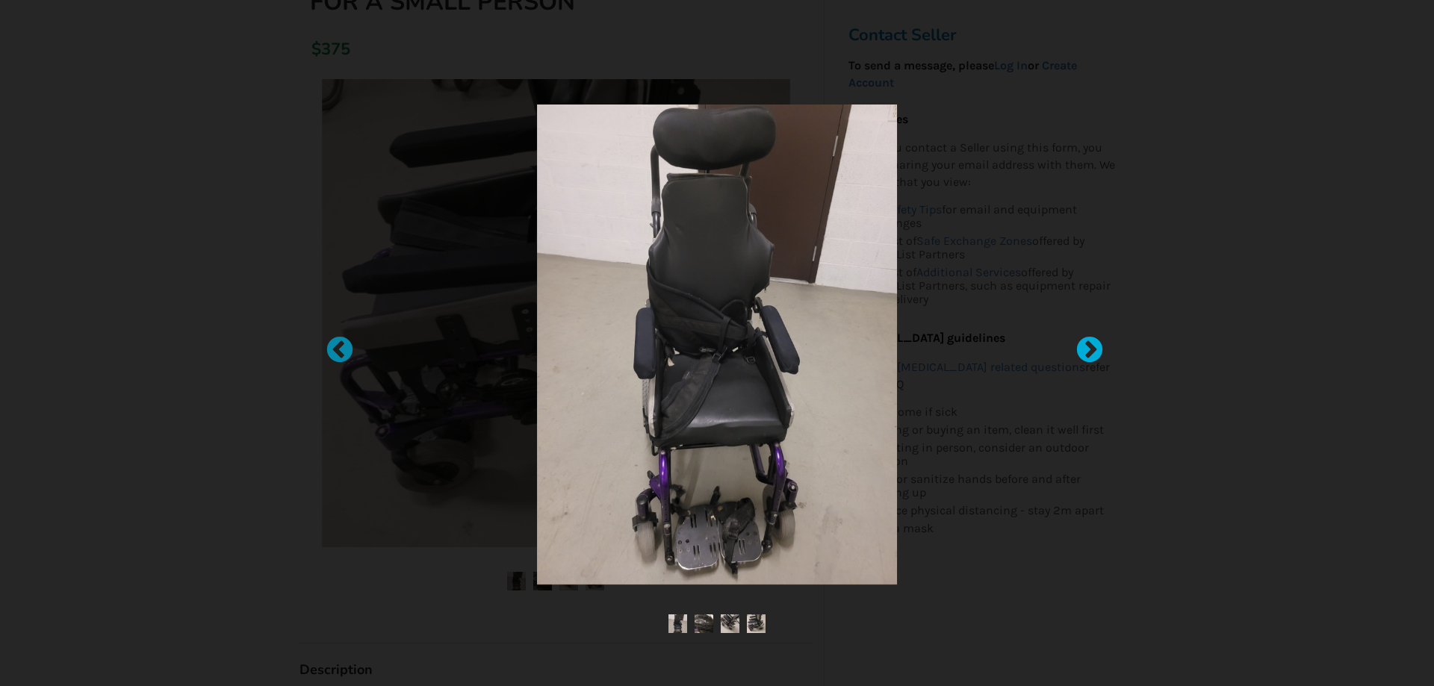
click at [1090, 344] on div at bounding box center [1082, 343] width 15 height 15
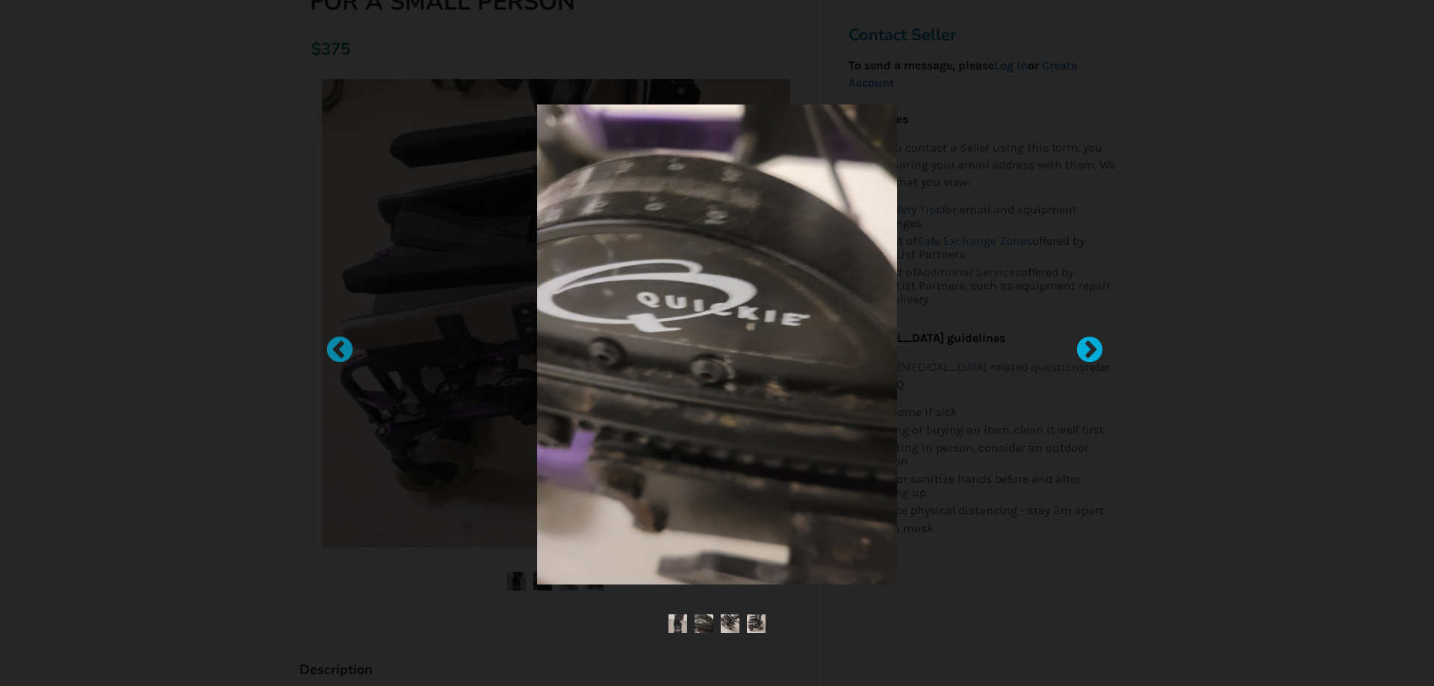
click at [1090, 344] on div at bounding box center [1082, 343] width 15 height 15
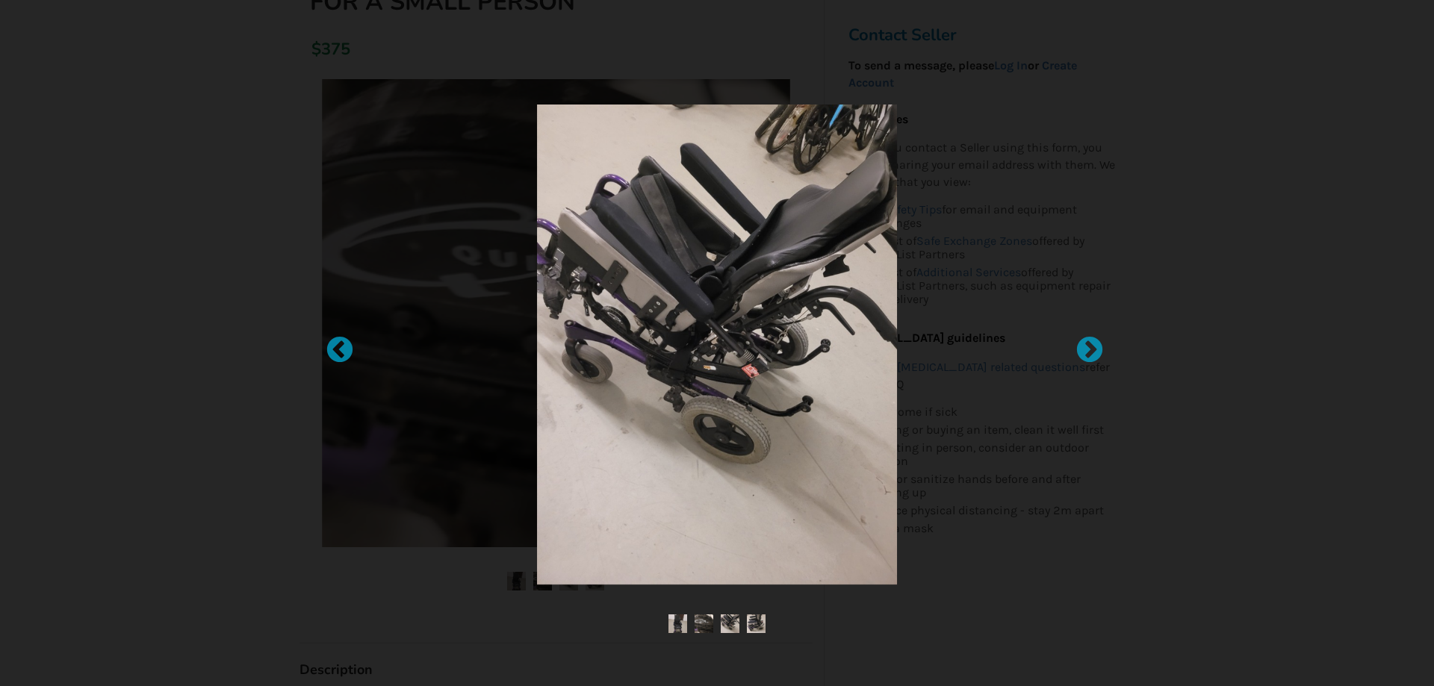
click at [1229, 299] on div at bounding box center [717, 343] width 1434 height 686
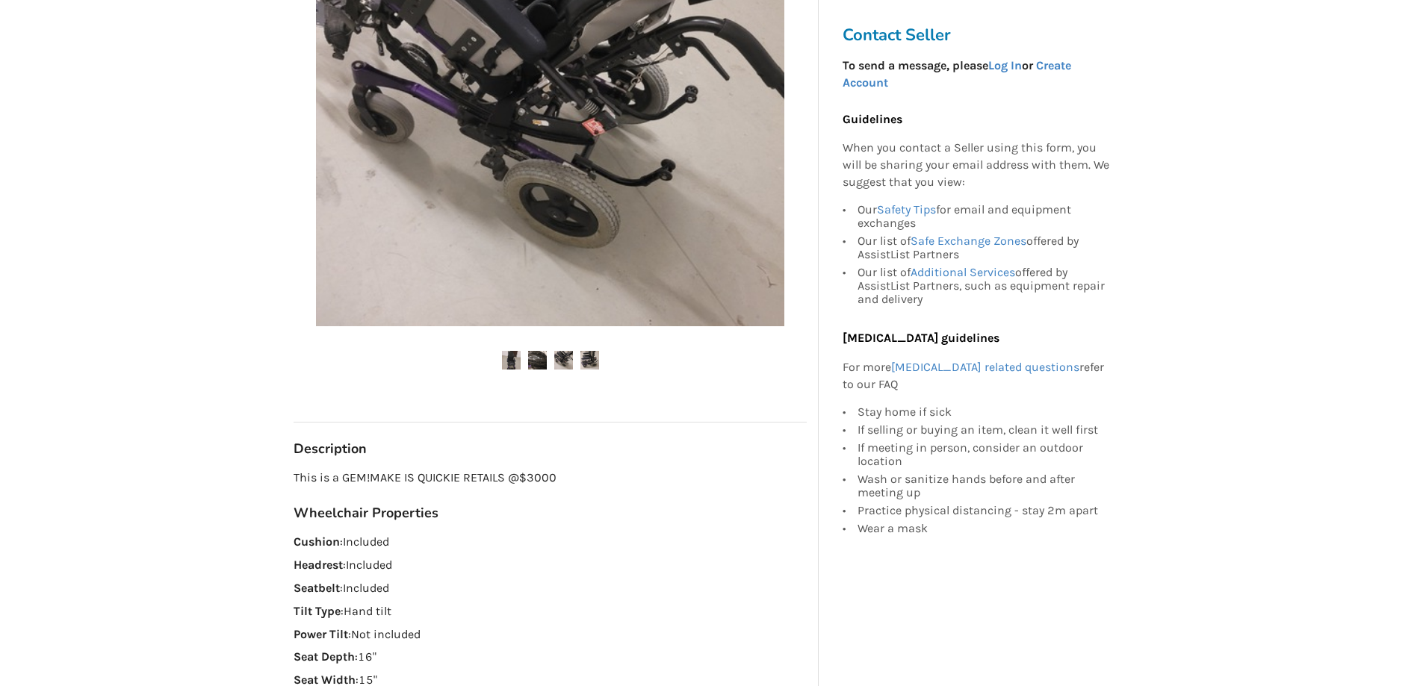
scroll to position [448, 0]
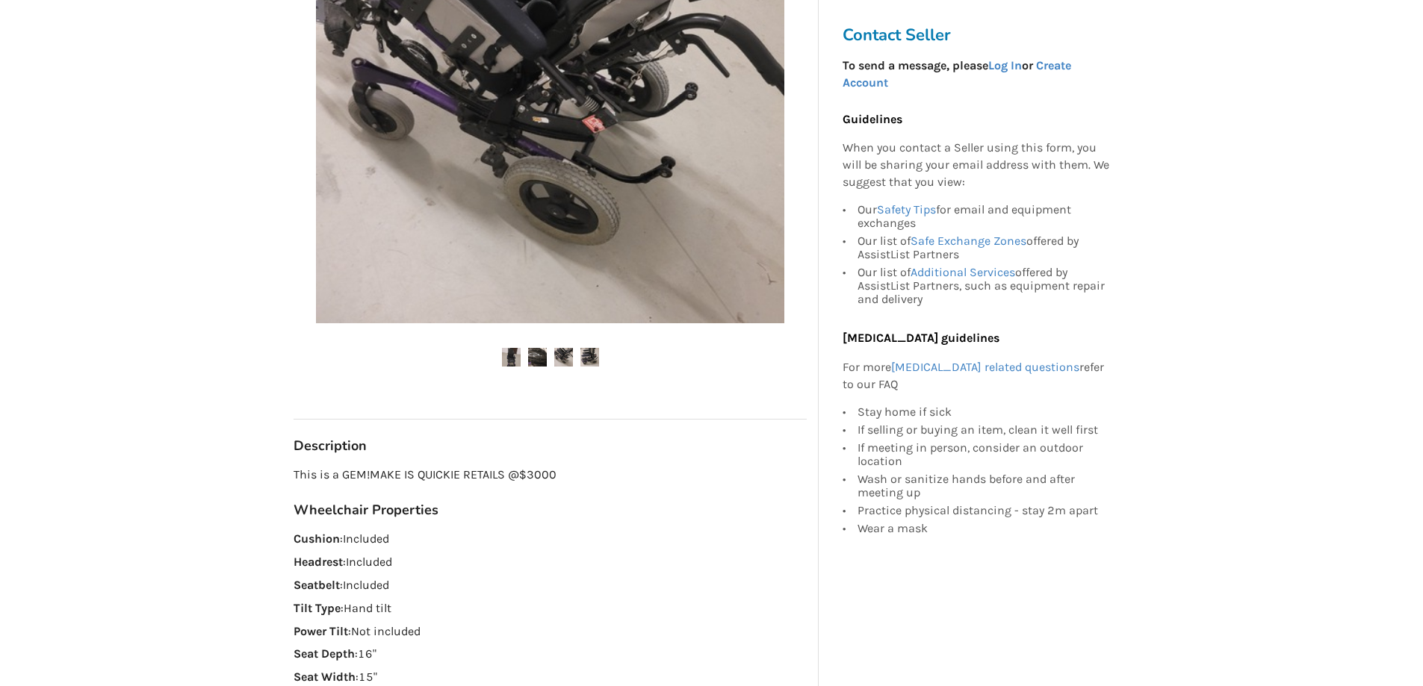
click at [542, 358] on img at bounding box center [537, 357] width 19 height 19
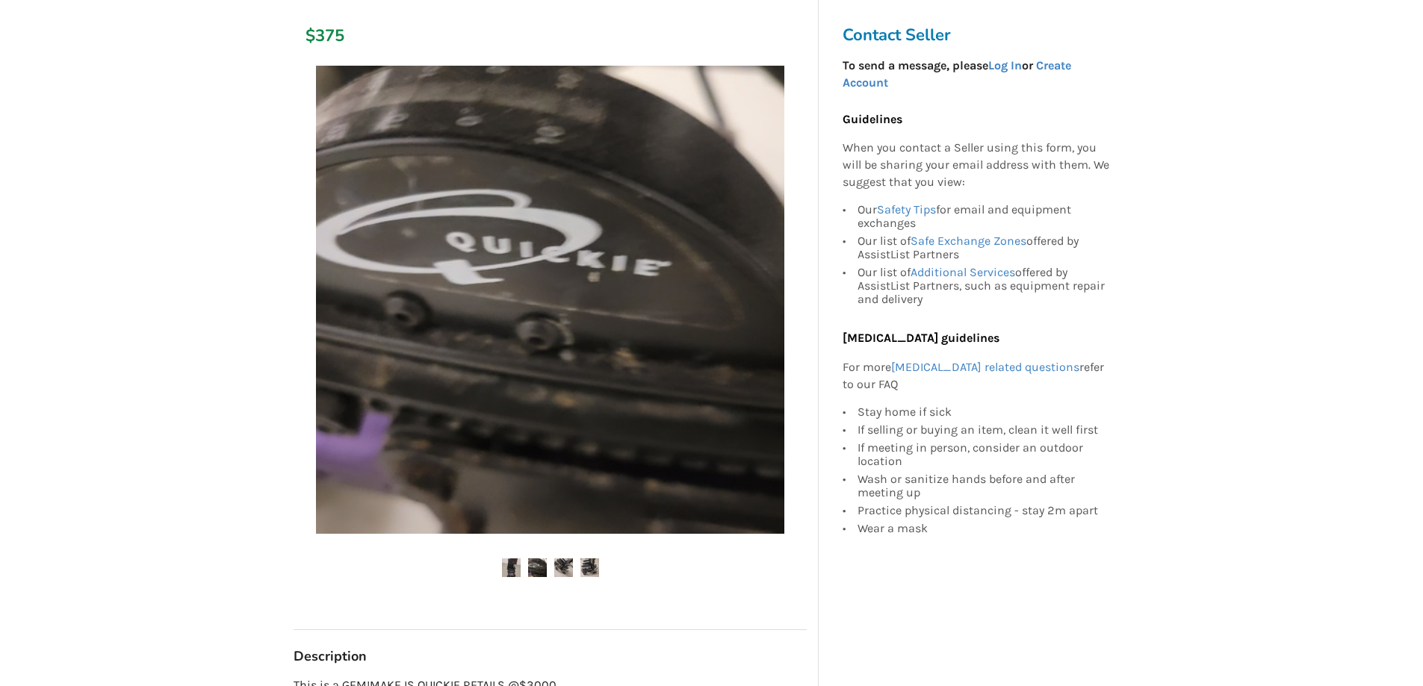
scroll to position [224, 0]
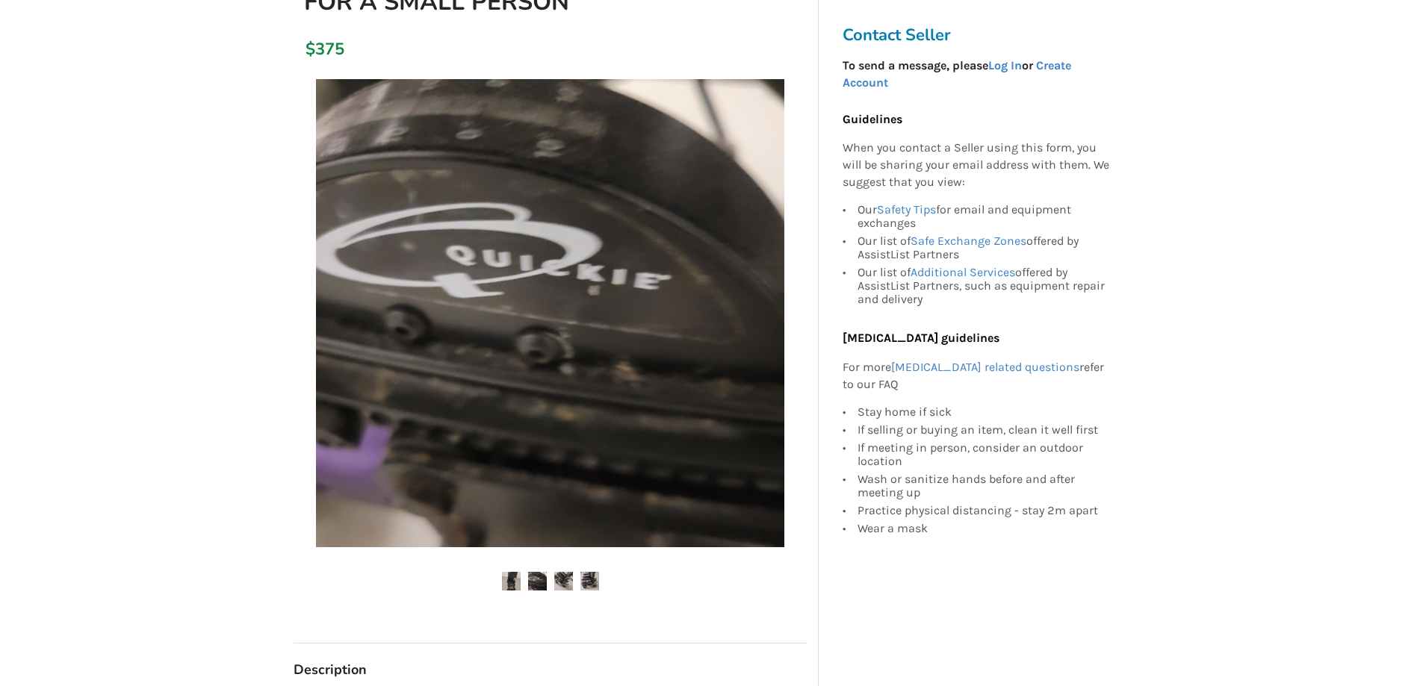
click at [565, 581] on img at bounding box center [563, 581] width 19 height 19
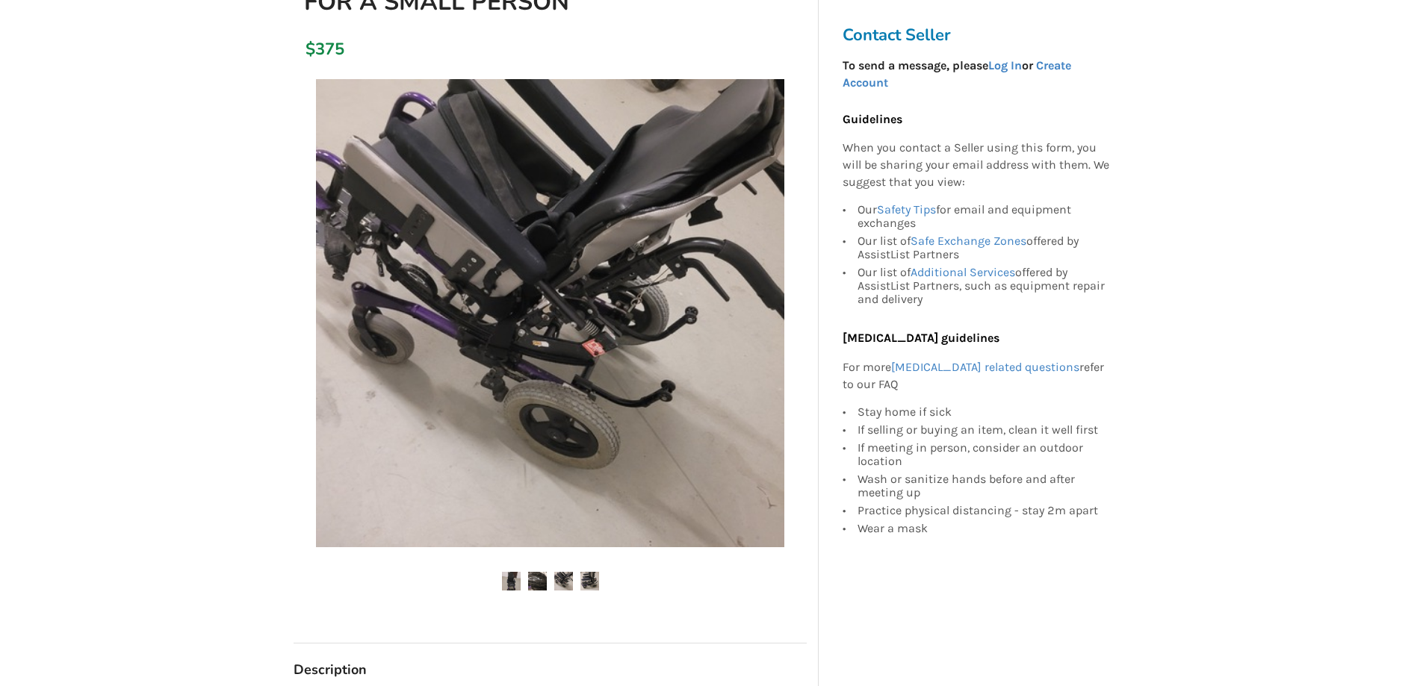
click at [587, 581] on img at bounding box center [589, 581] width 19 height 19
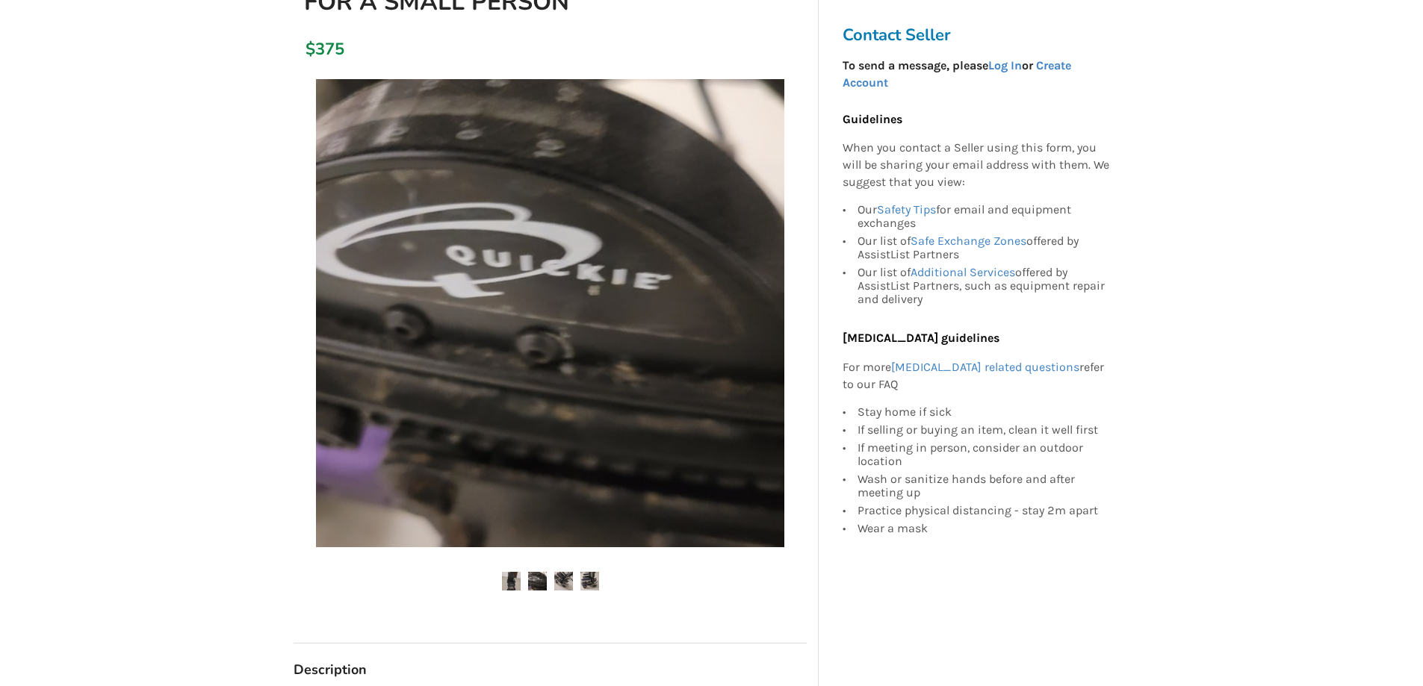
click at [597, 583] on img at bounding box center [589, 581] width 19 height 19
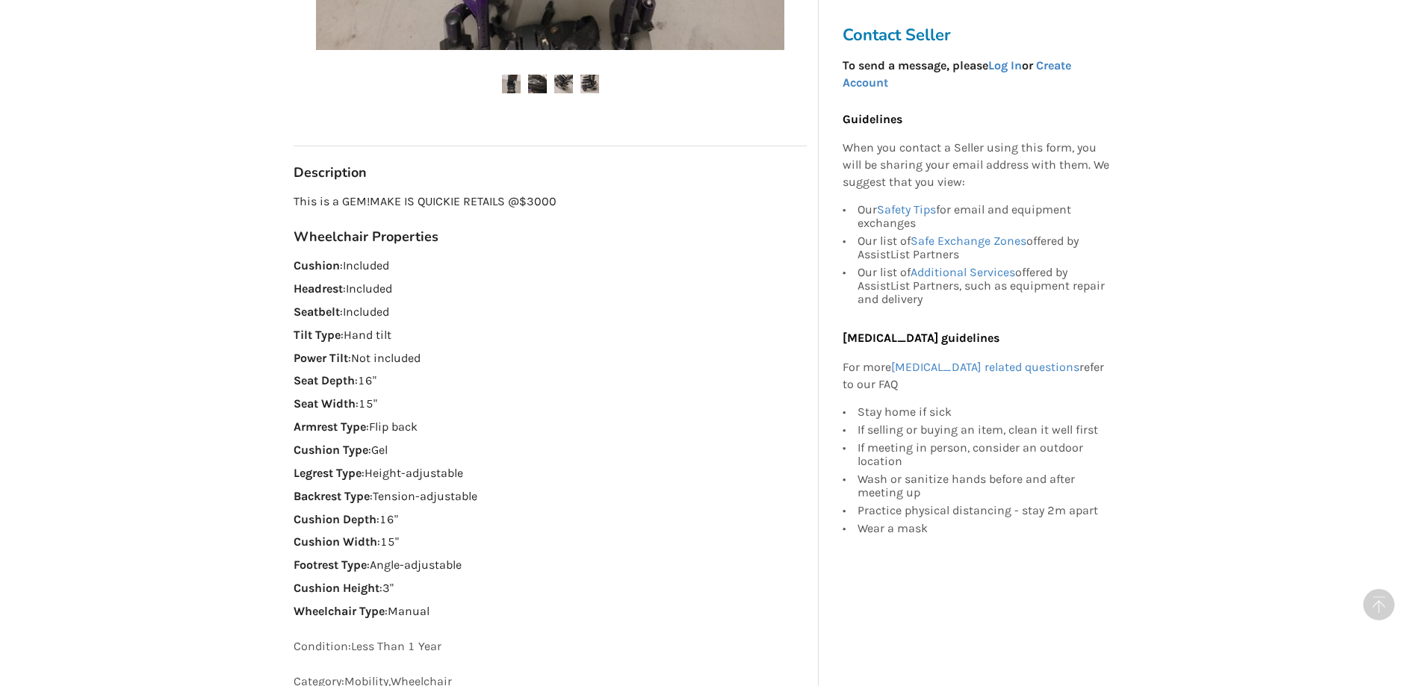
scroll to position [747, 0]
